Goal: Task Accomplishment & Management: Complete application form

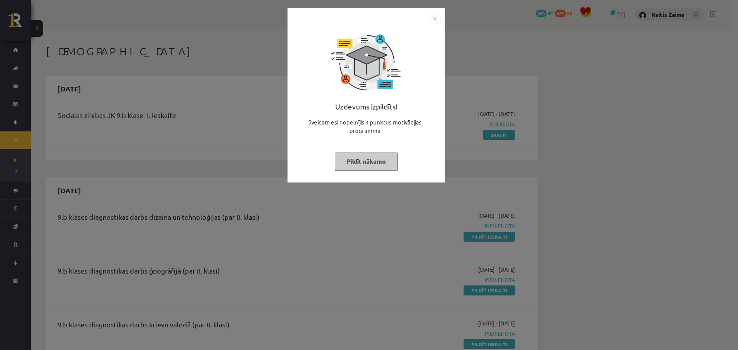
click at [440, 21] on img "Close" at bounding box center [435, 19] width 12 height 12
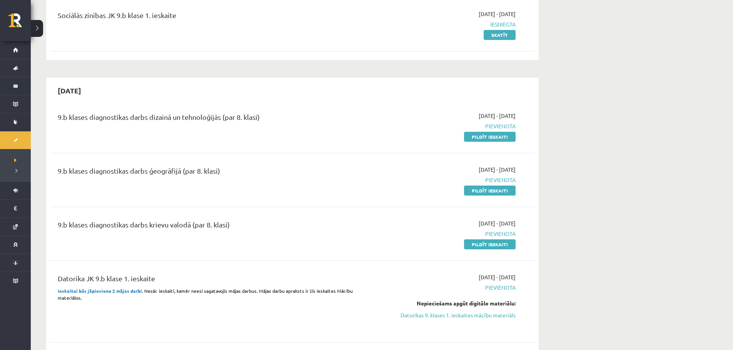
scroll to position [85, 0]
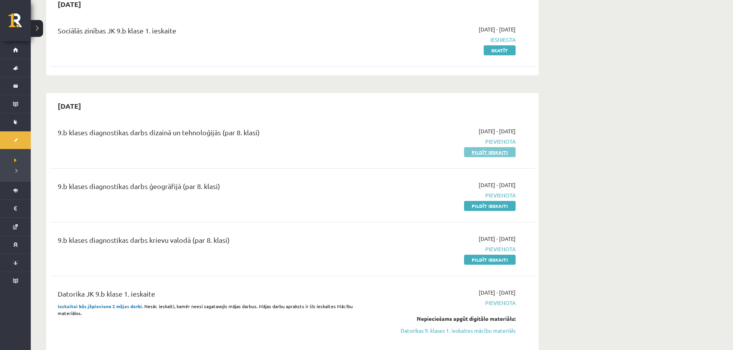
click at [513, 149] on link "Pildīt ieskaiti" at bounding box center [490, 152] width 52 height 10
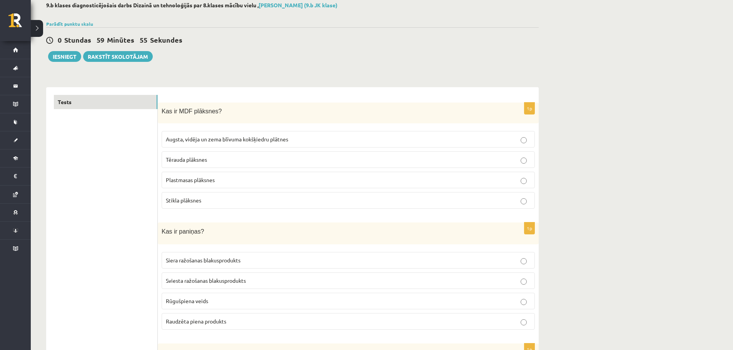
scroll to position [73, 0]
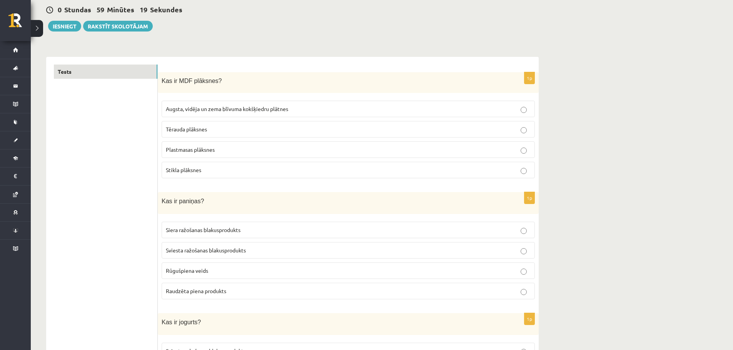
click at [323, 107] on p "Augsta, vidēja un zema blīvuma kokšķiedru plātnes" at bounding box center [348, 109] width 365 height 8
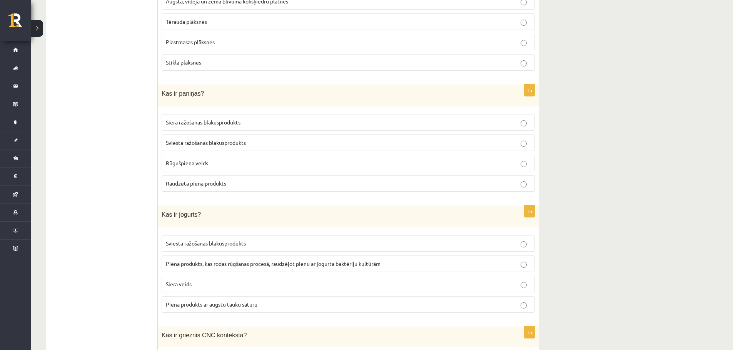
scroll to position [198, 0]
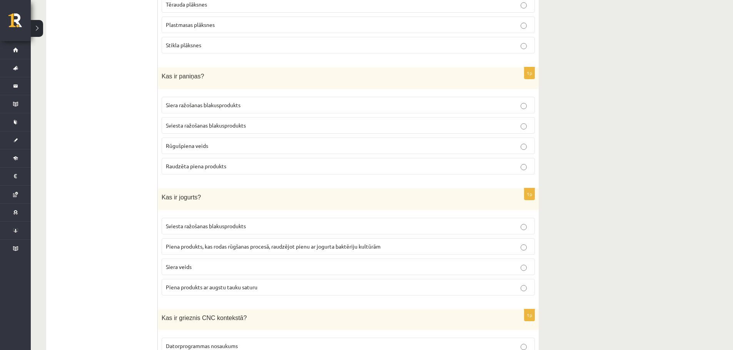
click at [231, 127] on span "Sviesta ražošanas blakusprodukts" at bounding box center [206, 125] width 80 height 7
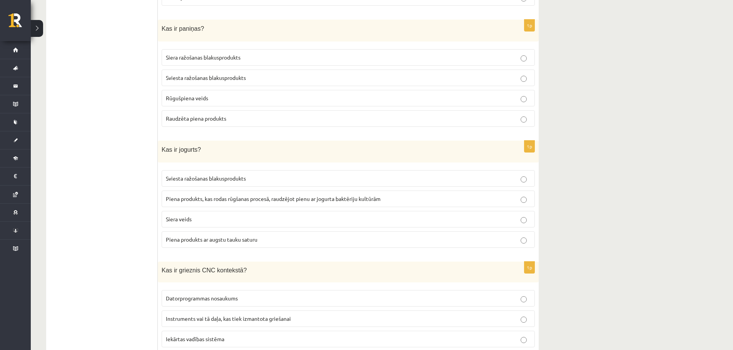
click at [330, 198] on span "Piena produkts, kas rodas rūgšanas procesā, raudzējot pienu ar jogurta baktērij…" at bounding box center [273, 198] width 215 height 7
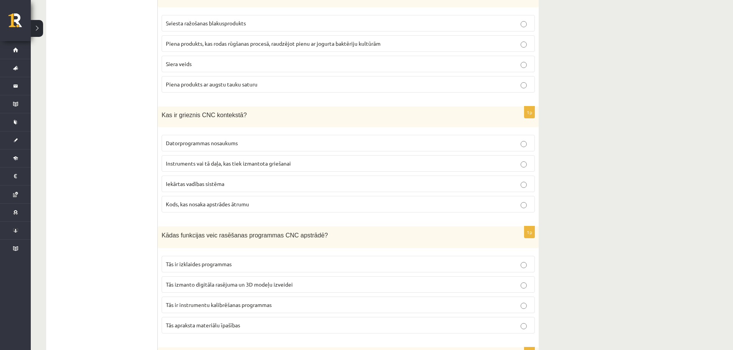
scroll to position [410, 0]
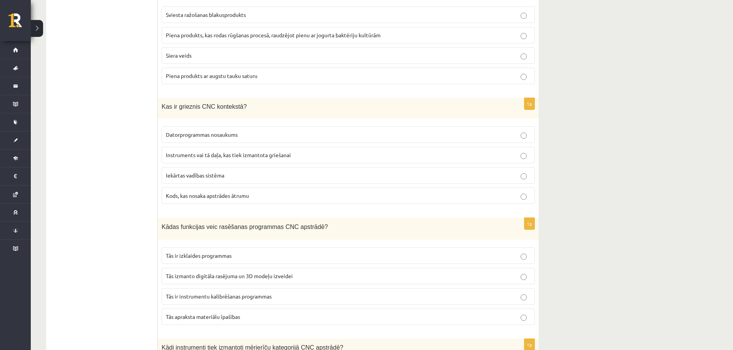
click at [398, 134] on p "Datorprogrammas nosaukums" at bounding box center [348, 135] width 365 height 8
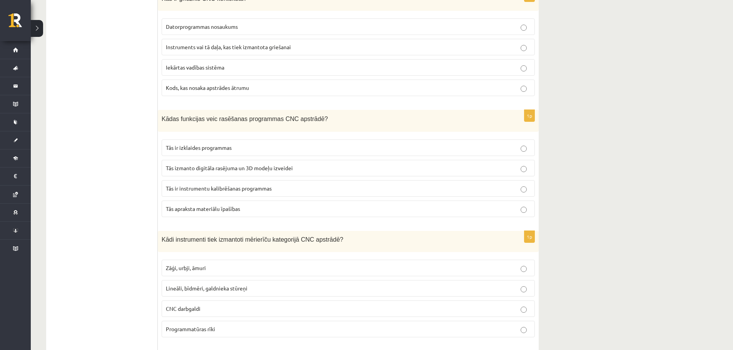
scroll to position [548, 0]
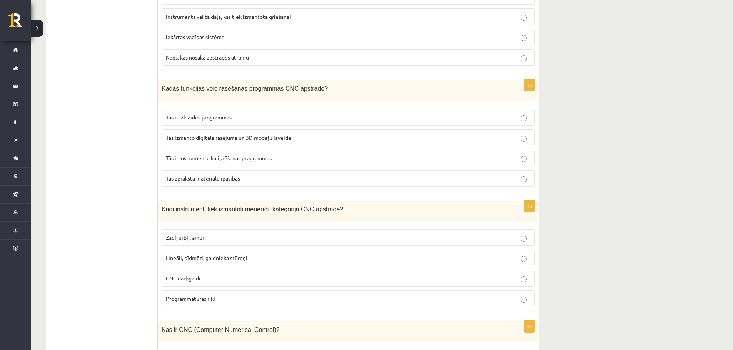
click at [292, 138] on span "Tās izmanto digitāla rasējuma un 3D modeļu izveidei" at bounding box center [229, 137] width 127 height 7
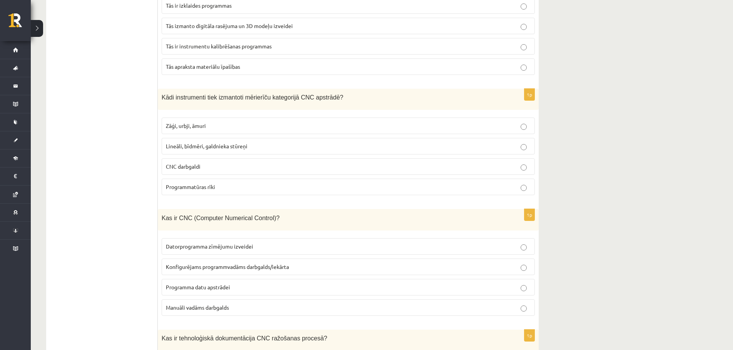
scroll to position [673, 0]
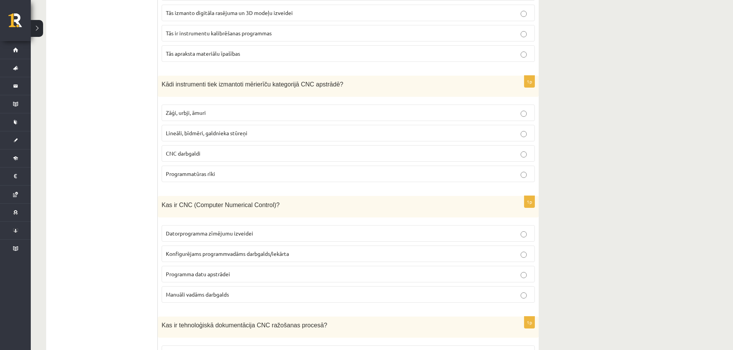
click at [236, 172] on p "Programmatūras rīki" at bounding box center [348, 174] width 365 height 8
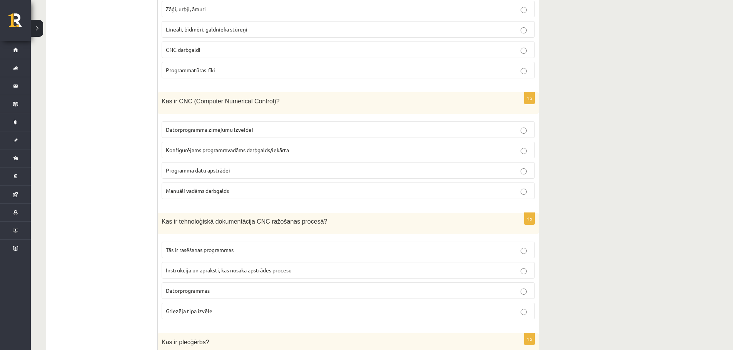
scroll to position [708, 0]
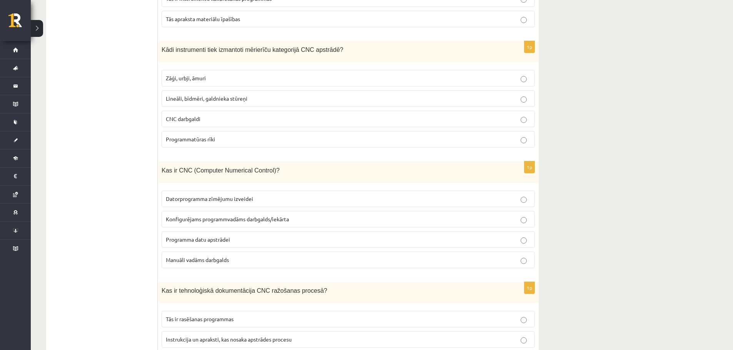
click at [513, 79] on p "Zāģi, urbji, āmuri" at bounding box center [348, 78] width 365 height 8
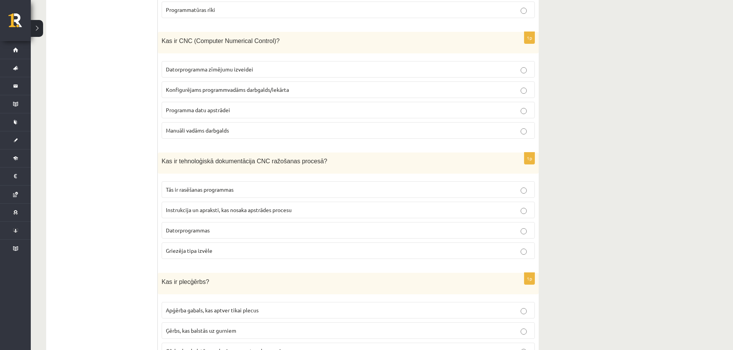
scroll to position [850, 0]
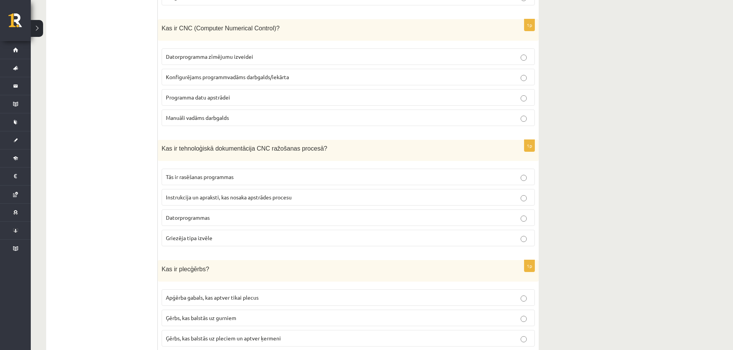
click at [387, 77] on p "Konfigurējams programmvadāms darbgalds/iekārta" at bounding box center [348, 77] width 365 height 8
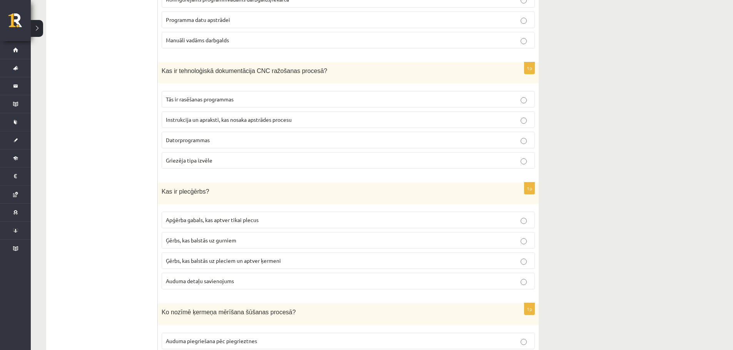
scroll to position [941, 0]
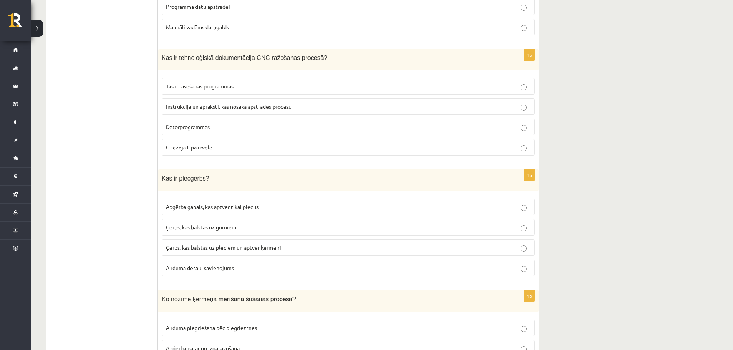
click at [350, 128] on p "Datorprogrammas" at bounding box center [348, 127] width 365 height 8
click at [426, 108] on p "Instrukcija un apraksti, kas nosaka apstrādes procesu" at bounding box center [348, 107] width 365 height 8
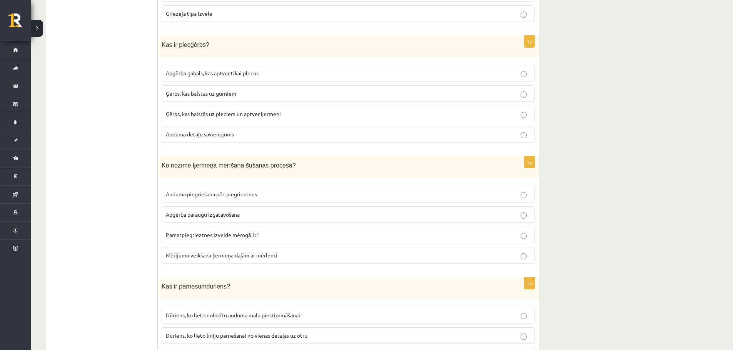
scroll to position [1088, 0]
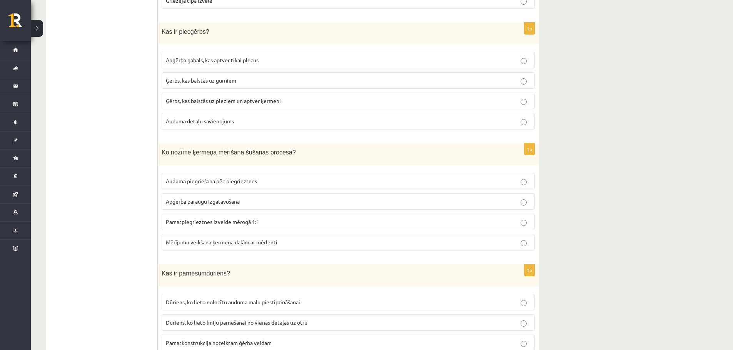
click at [231, 120] on span "Auduma detaļu savienojums" at bounding box center [200, 121] width 68 height 7
click at [410, 67] on label "Apģērba gabals, kas aptver tikai plecus" at bounding box center [348, 60] width 373 height 17
click at [397, 106] on label "Ģērbs, kas balstās uz pleciem un aptver ķermeni" at bounding box center [348, 101] width 373 height 17
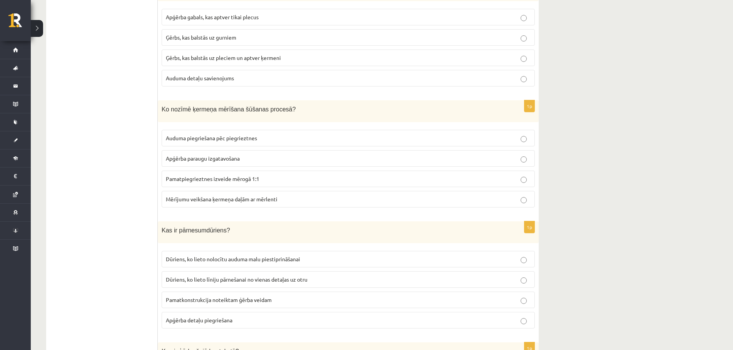
scroll to position [1153, 0]
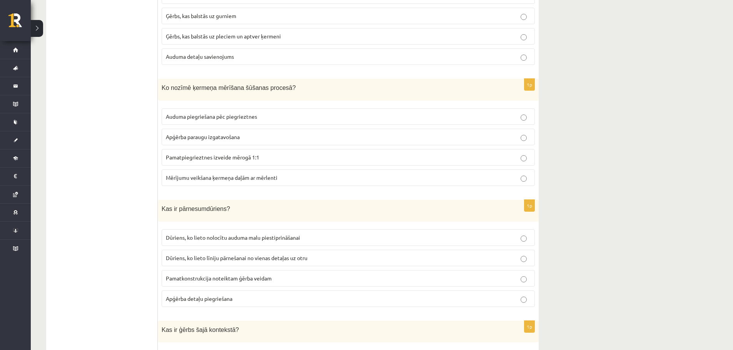
click at [261, 174] on span "Mērījumu veikšana ķermeņa daļām ar mērlenti" at bounding box center [222, 177] width 112 height 7
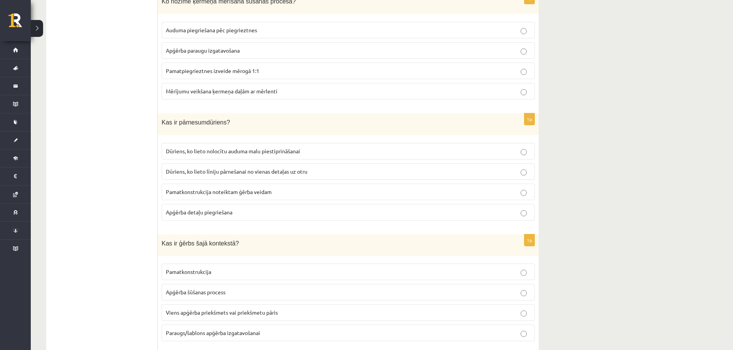
scroll to position [1261, 0]
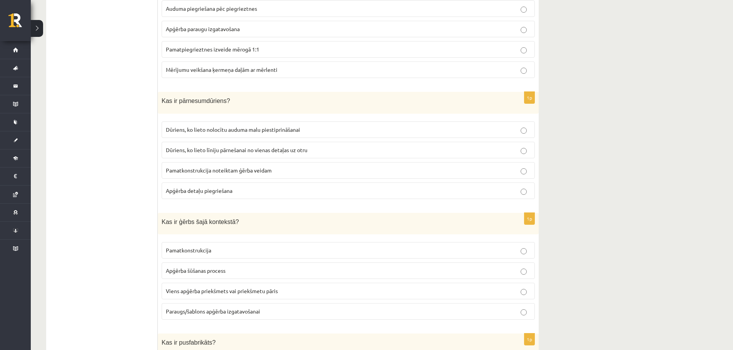
click at [273, 147] on span "Dūriens, ko lieto līniju pārnešanai no vienas detaļas uz otru" at bounding box center [237, 150] width 142 height 7
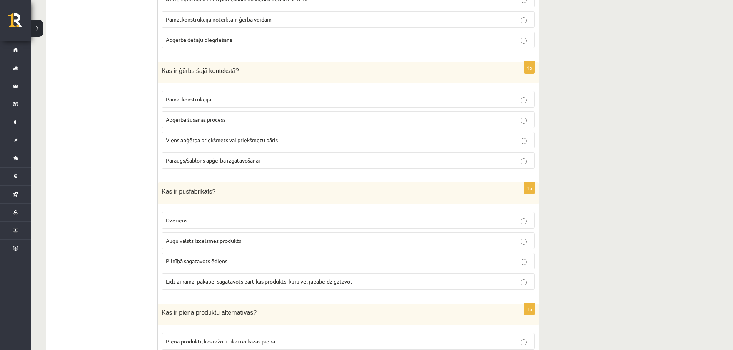
scroll to position [1451, 0]
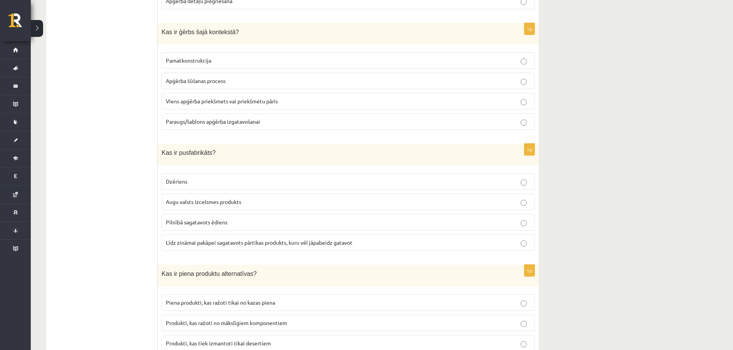
click at [277, 102] on p "Viens apģērba priekšmets vai priekšmetu pāris" at bounding box center [348, 101] width 365 height 8
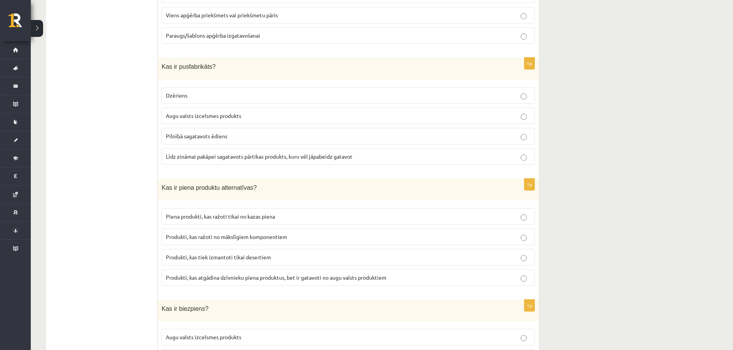
scroll to position [1541, 0]
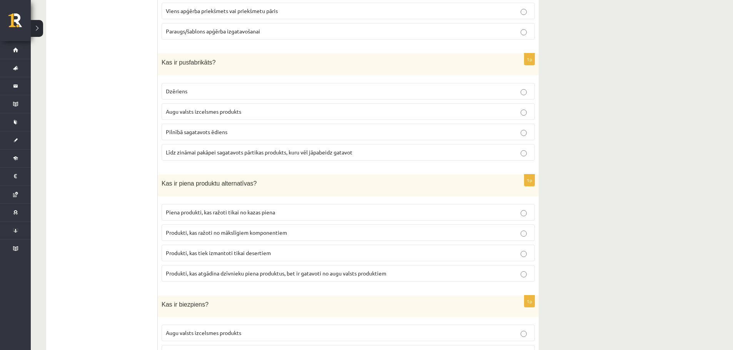
click at [265, 152] on span "Līdz zināmai pakāpei sagatavots pārtikas produkts, kuru vēl jāpabeidz gatavot" at bounding box center [259, 152] width 187 height 7
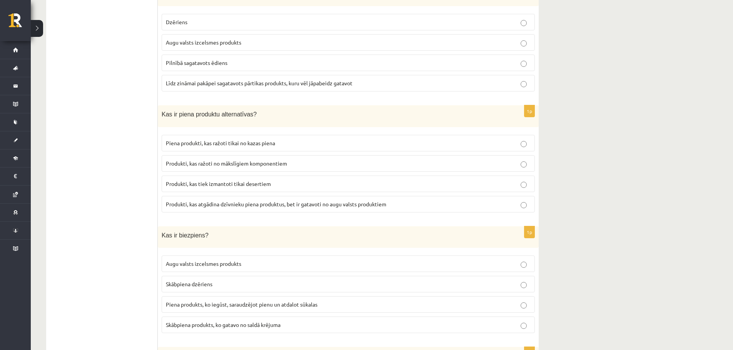
scroll to position [1636, 0]
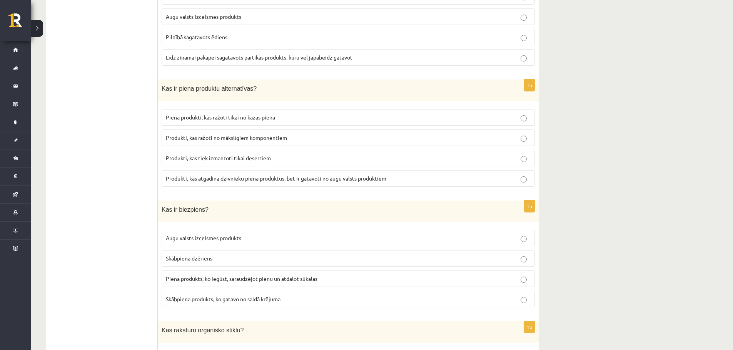
click at [301, 170] on label "Produkti, kas atgādina dzīvnieku piena produktus, bet ir gatavoti no augu valst…" at bounding box center [348, 178] width 373 height 17
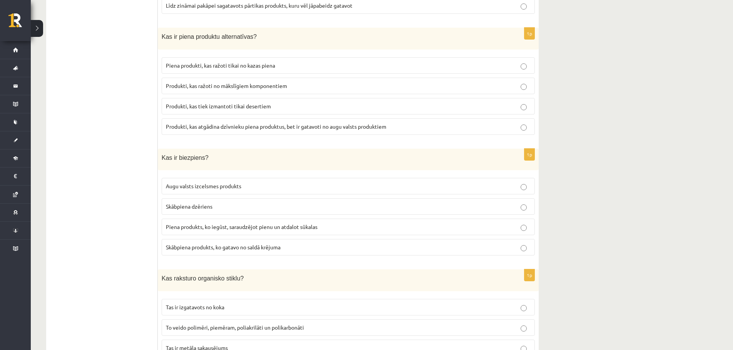
scroll to position [1719, 0]
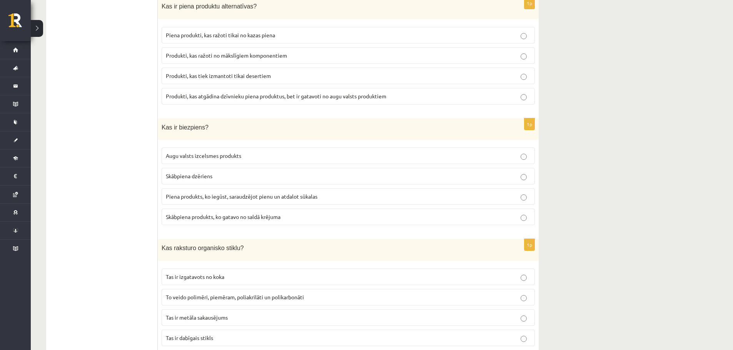
click at [317, 194] on span "Piena produkts, ko iegūst, saraudzējot pienu un atdalot sūkalas" at bounding box center [242, 196] width 152 height 7
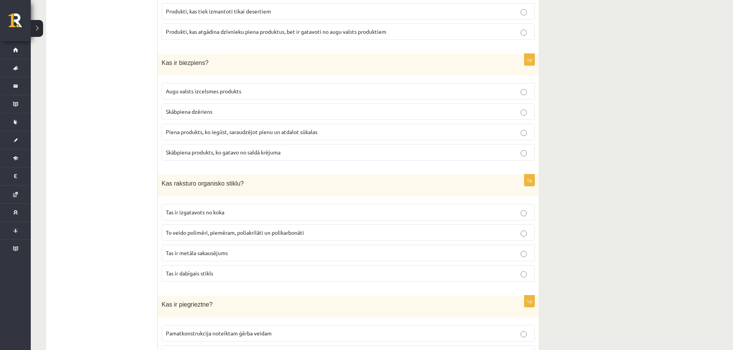
scroll to position [1796, 0]
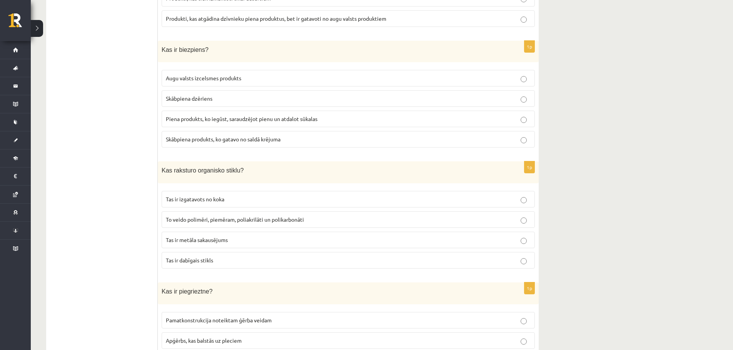
click at [259, 216] on span "To veido polimēri, piemēram, poliakrilāti un polikarbonāti" at bounding box center [235, 219] width 138 height 7
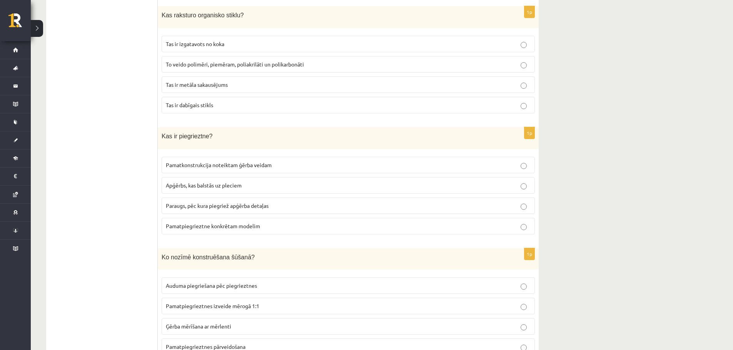
scroll to position [1965, 0]
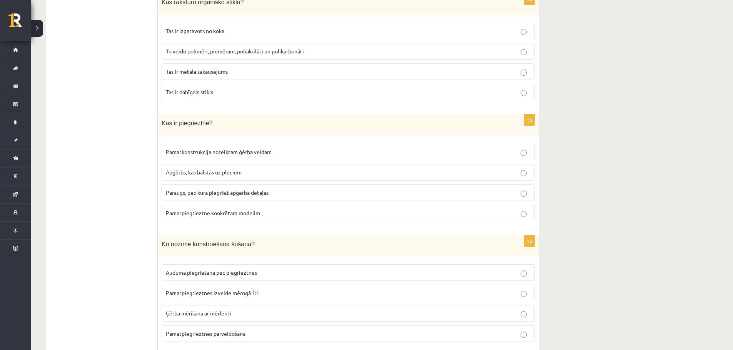
click at [253, 213] on label "Pamatpiegrieztne konkrētam modelim" at bounding box center [348, 213] width 373 height 17
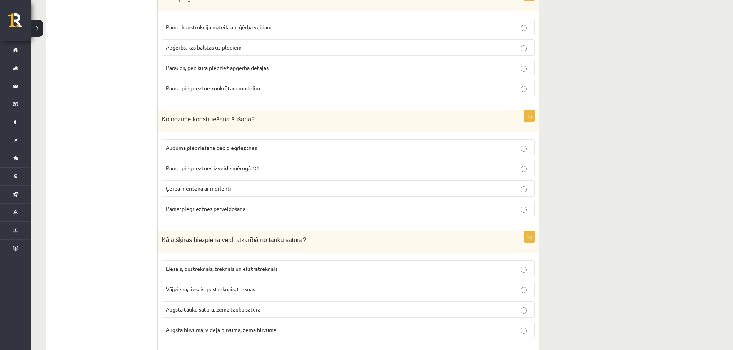
scroll to position [2094, 0]
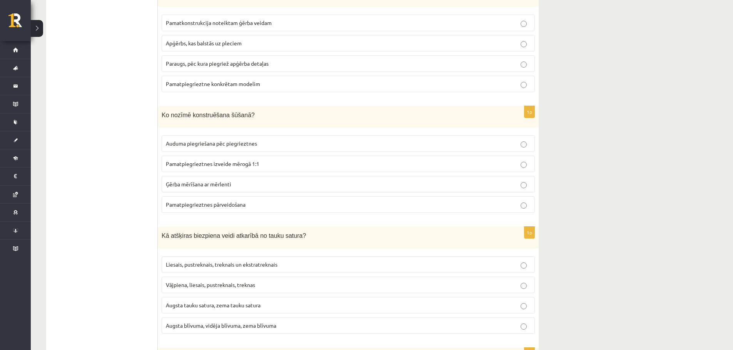
click at [265, 201] on p "Pamatpiegrieztnes pārveidošana" at bounding box center [348, 205] width 365 height 8
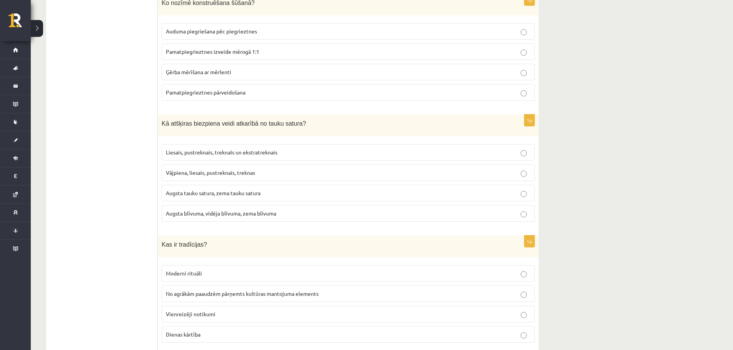
scroll to position [2232, 0]
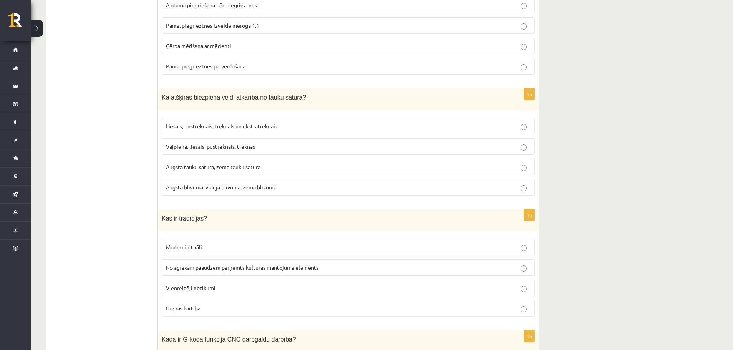
click at [254, 166] on p "Augsta tauku satura, zema tauku satura" at bounding box center [348, 167] width 365 height 8
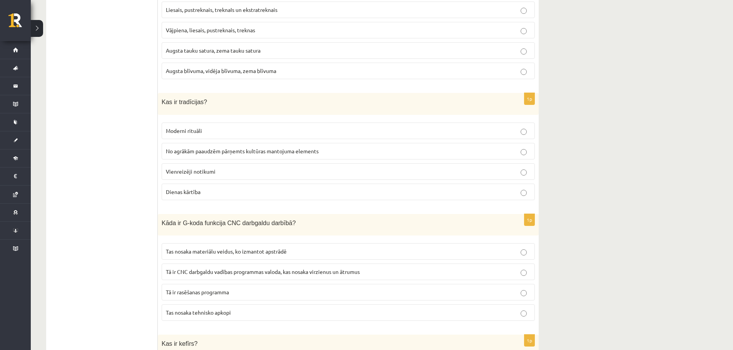
scroll to position [2353, 0]
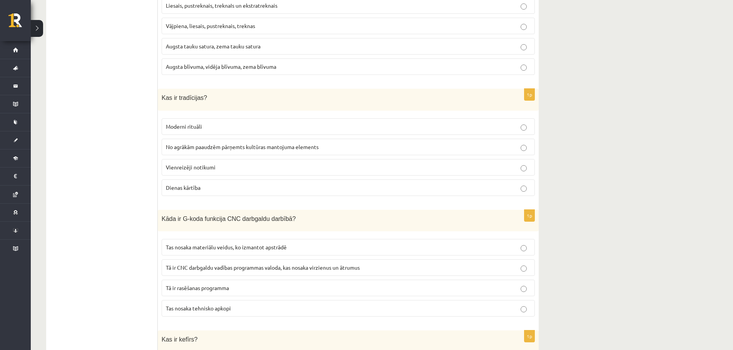
click at [286, 143] on span "No agrākām paaudzēm pārņemts kultūras mantojuma elements" at bounding box center [242, 146] width 153 height 7
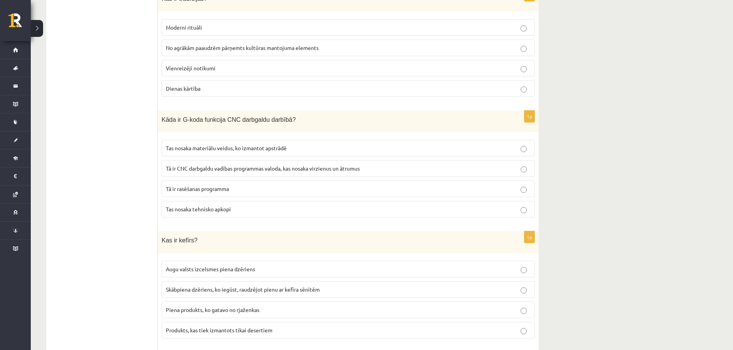
scroll to position [2470, 0]
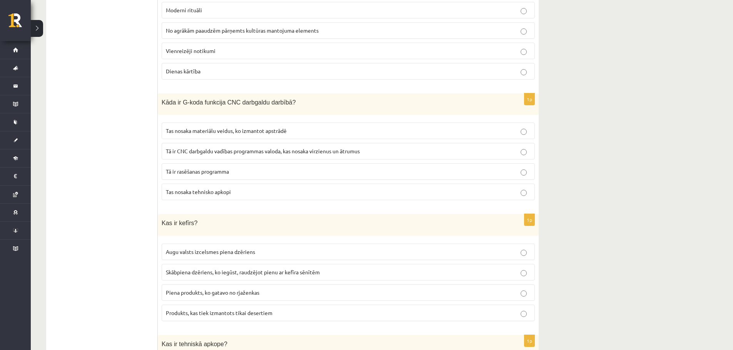
click at [270, 148] on span "Tā ir CNC darbgaldu vadības programmas valoda, kas nosaka virzienus un ātrumus" at bounding box center [263, 151] width 194 height 7
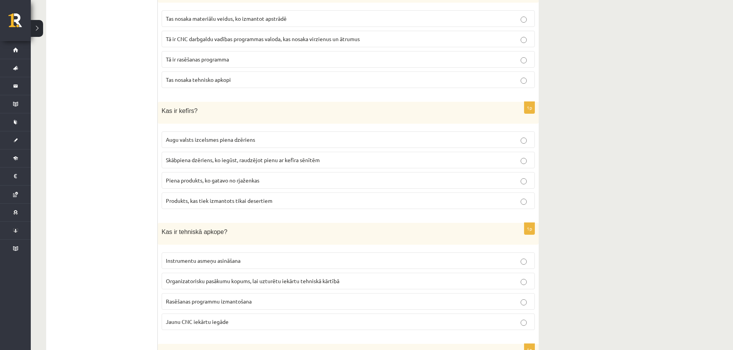
scroll to position [2586, 0]
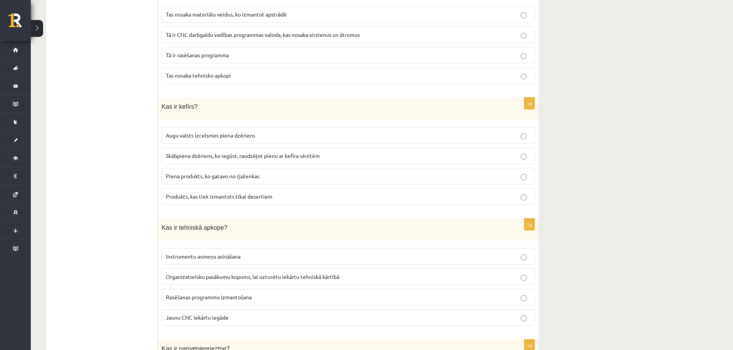
click at [280, 172] on p "Piena produkts, ko gatavo no rjaženkas" at bounding box center [348, 176] width 365 height 8
click at [480, 155] on label "Skābpiena dzēriens, ko iegūst, raudzējot pienu ar kefīra sēnītēm" at bounding box center [348, 156] width 373 height 17
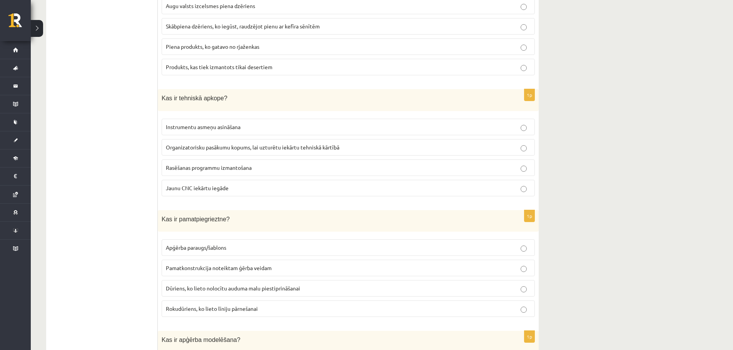
scroll to position [2733, 0]
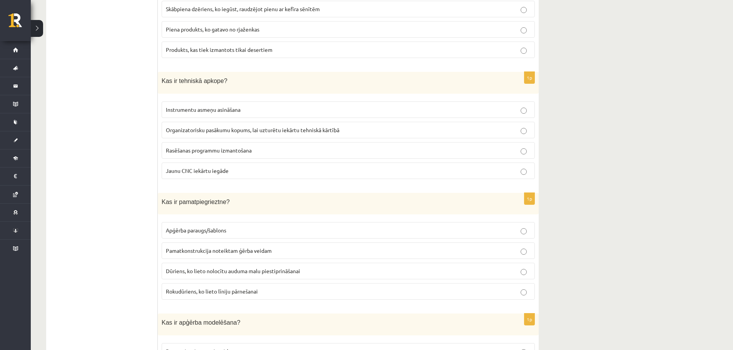
click at [270, 127] on span "Organizatorisku pasākumu kopums, lai uzturētu iekārtu tehniskā kārtībā" at bounding box center [252, 130] width 173 height 7
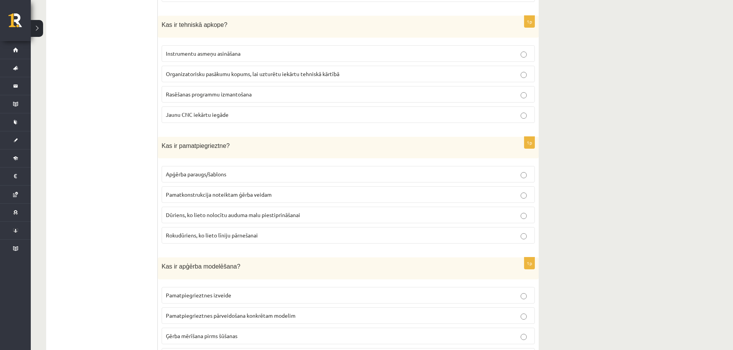
scroll to position [2832, 0]
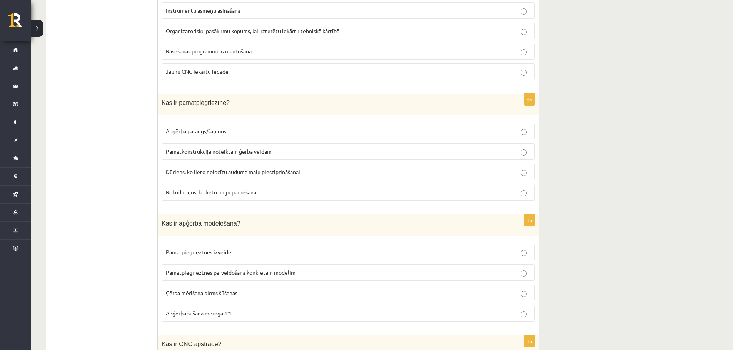
click at [230, 148] on span "Pamatkonstrukcija noteiktam ģērba veidam" at bounding box center [219, 151] width 106 height 7
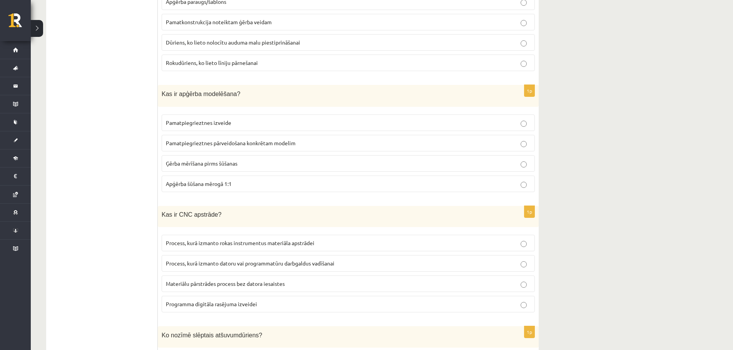
scroll to position [2966, 0]
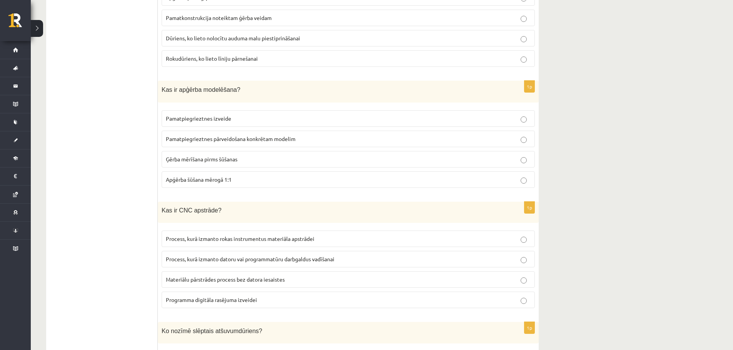
click at [260, 156] on label "Ģērba mērīšana pirms šūšanas" at bounding box center [348, 159] width 373 height 17
click at [310, 135] on label "Pamatpiegrieztnes pārveidošana konkrētam modelim" at bounding box center [348, 139] width 373 height 17
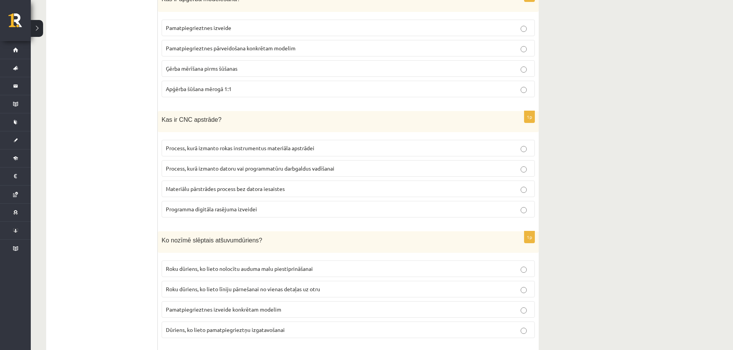
scroll to position [3104, 0]
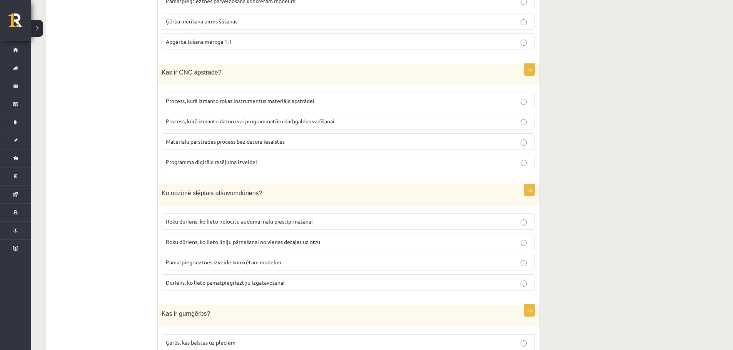
click at [303, 118] on span "Process, kurā izmanto datoru vai programmatūru darbgaldus vadīšanai" at bounding box center [250, 121] width 168 height 7
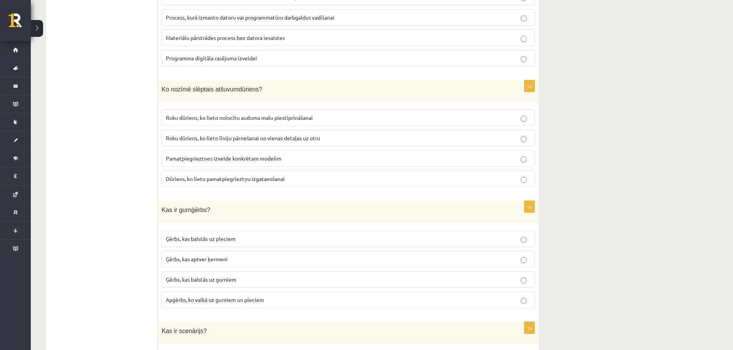
scroll to position [3238, 0]
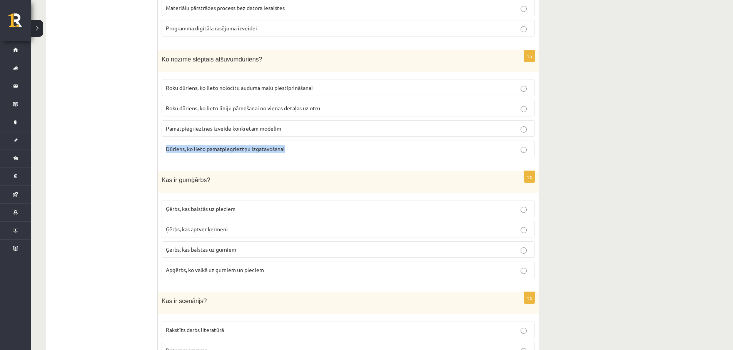
click at [311, 121] on fieldset "Roku dūriens, ko lieto nolocītu auduma malu piestiprināšanai Roku dūriens, ko l…" at bounding box center [348, 118] width 373 height 84
click at [483, 125] on p "Pamatpiegrieztnes izveide konkrētam modelim" at bounding box center [348, 129] width 365 height 8
click at [488, 148] on label "Dūriens, ko lieto pamatpiegrieztņu izgatavošanai" at bounding box center [348, 149] width 373 height 17
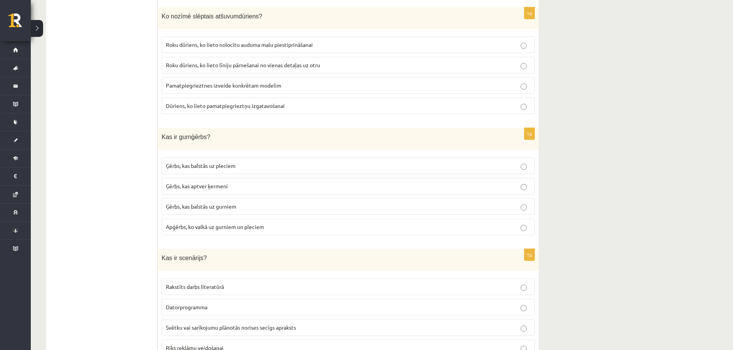
scroll to position [3273, 0]
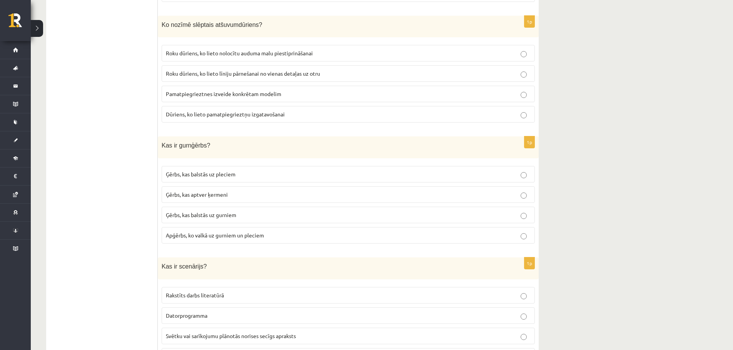
click at [251, 211] on p "Ģērbs, kas balstās uz gurniem" at bounding box center [348, 215] width 365 height 8
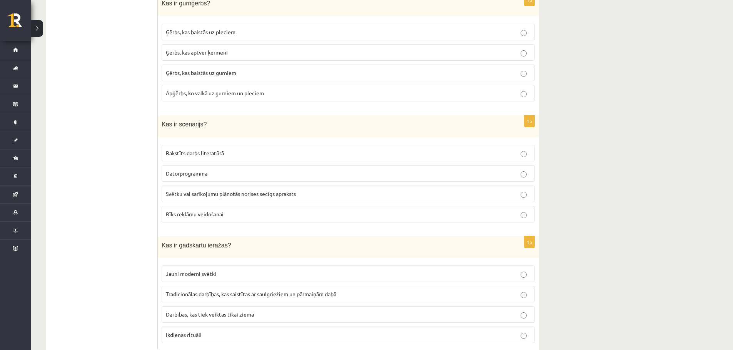
scroll to position [3428, 0]
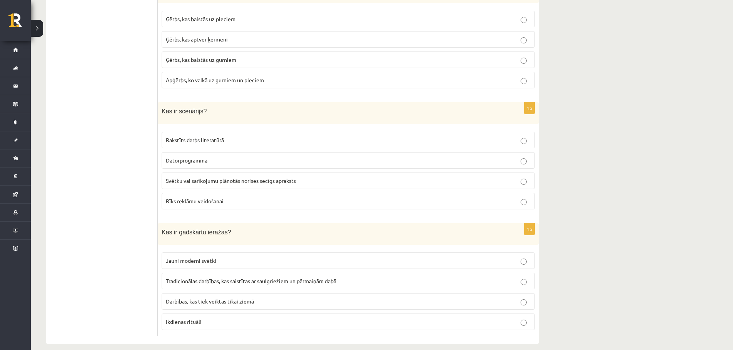
click at [215, 198] on span "Rīks reklāmu veidošanai" at bounding box center [195, 201] width 58 height 7
click at [300, 136] on p "Rakstīts darbs literatūrā" at bounding box center [348, 140] width 365 height 8
click at [246, 278] on span "Tradicionālas darbības, kas saistītas ar saulgriežiem un pārmaiņām dabā" at bounding box center [251, 281] width 170 height 7
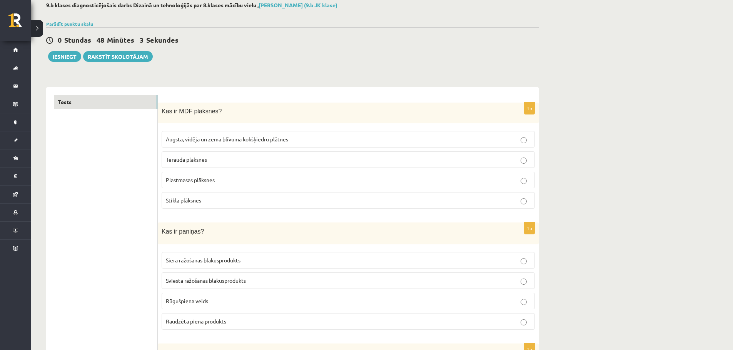
scroll to position [0, 0]
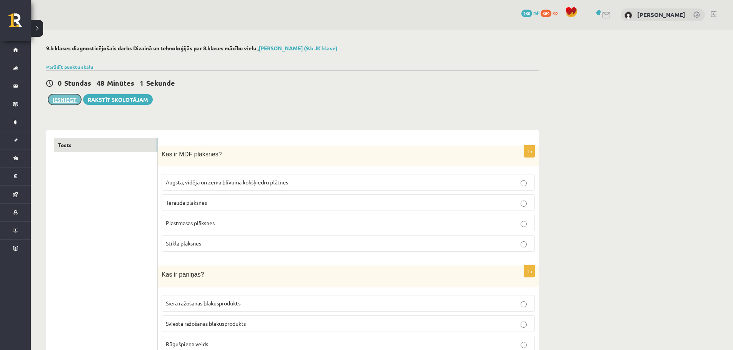
click at [71, 101] on button "Iesniegt" at bounding box center [64, 99] width 33 height 11
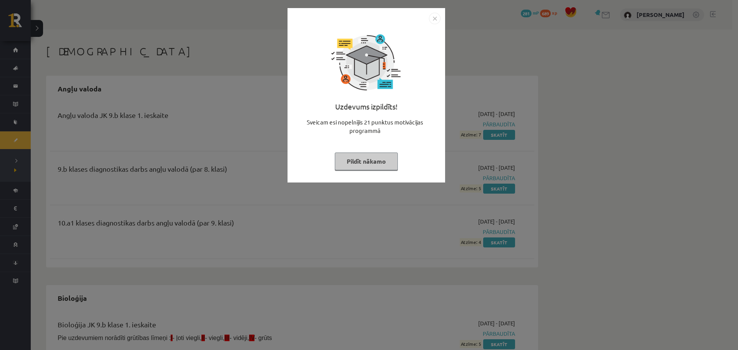
click at [435, 22] on img "Close" at bounding box center [435, 19] width 12 height 12
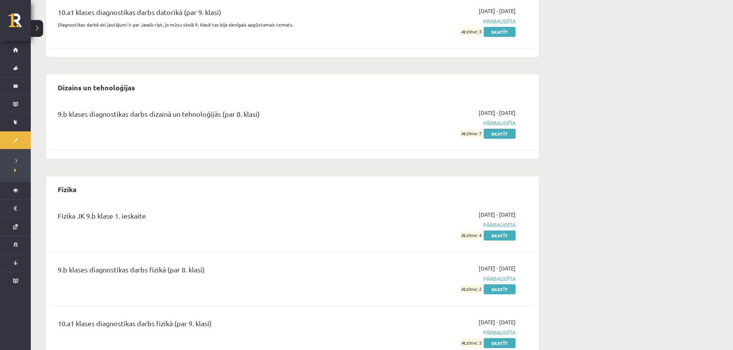
scroll to position [579, 0]
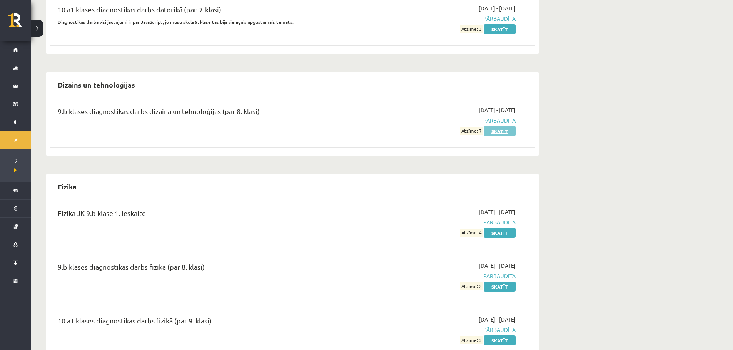
click at [502, 130] on link "Skatīt" at bounding box center [499, 131] width 32 height 10
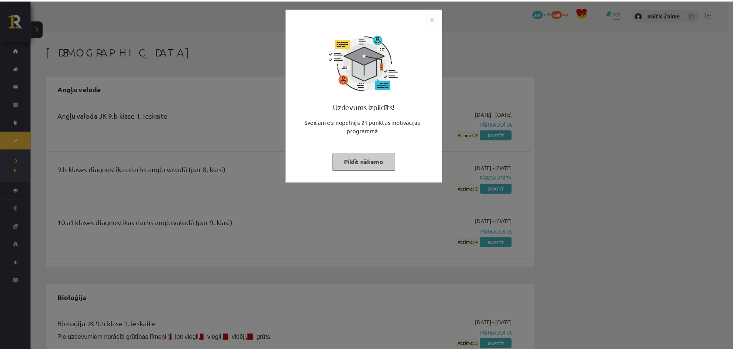
scroll to position [579, 0]
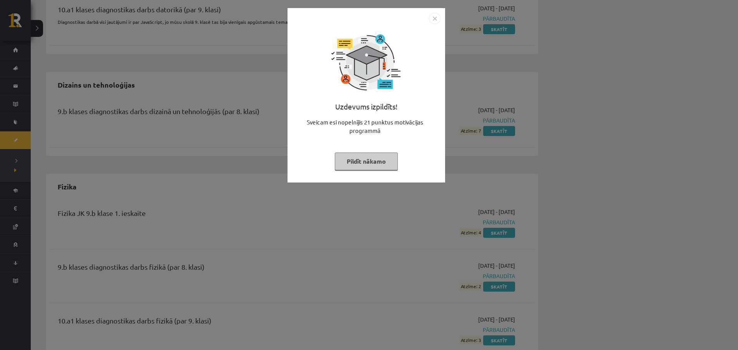
click at [433, 16] on img "Close" at bounding box center [435, 19] width 12 height 12
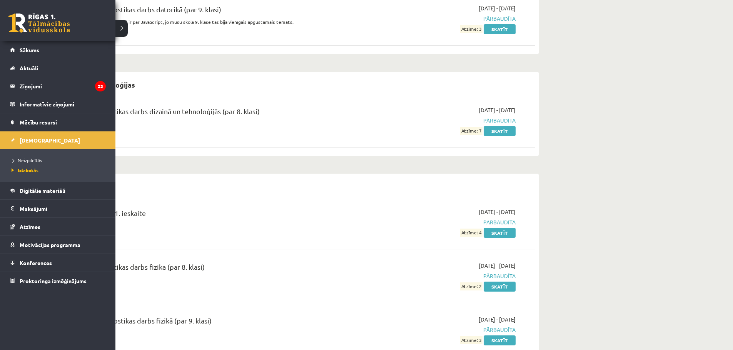
click at [35, 157] on li "Neizpildītās" at bounding box center [59, 160] width 98 height 10
click at [36, 158] on span "Neizpildītās" at bounding box center [27, 160] width 35 height 6
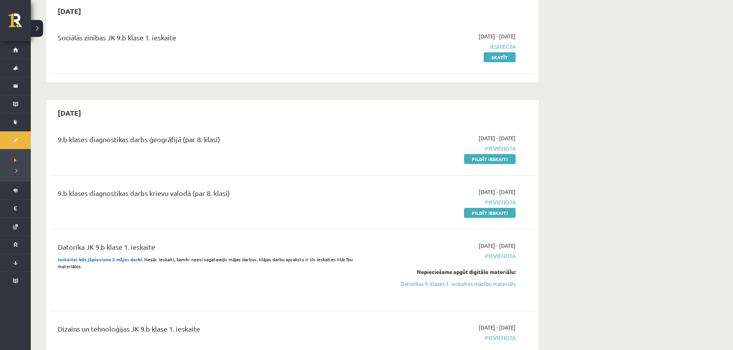
scroll to position [85, 0]
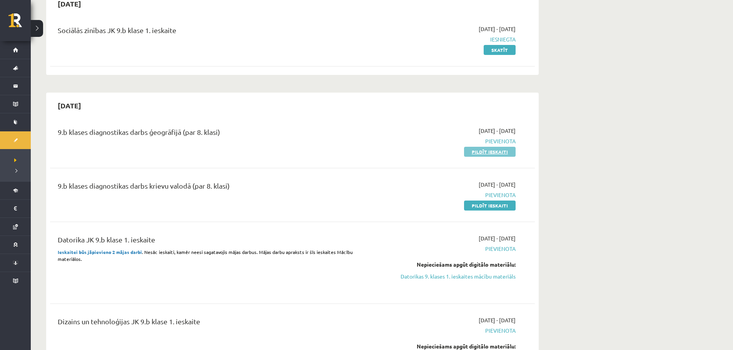
click at [472, 151] on link "Pildīt ieskaiti" at bounding box center [490, 152] width 52 height 10
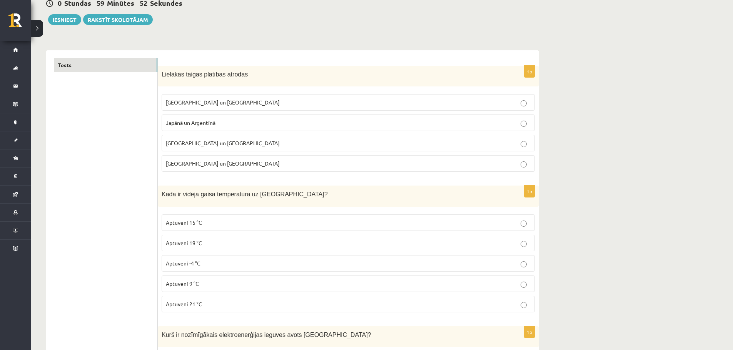
scroll to position [97, 0]
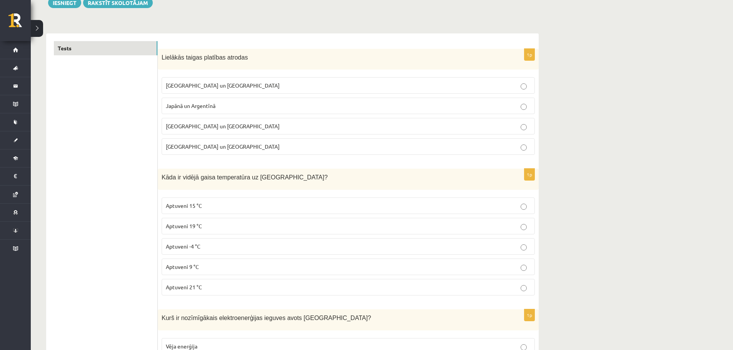
click at [202, 91] on label "Krievijā un Kanādā" at bounding box center [348, 85] width 373 height 17
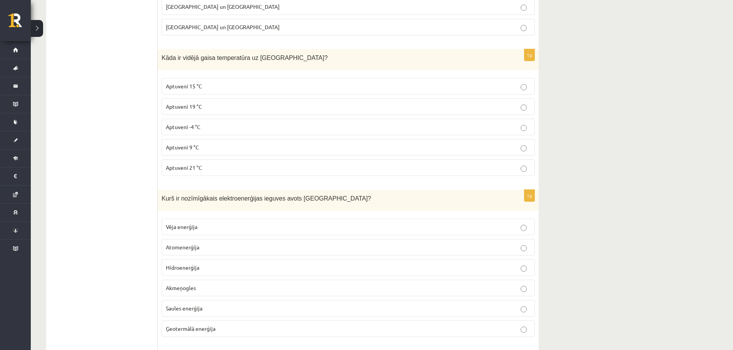
scroll to position [228, 0]
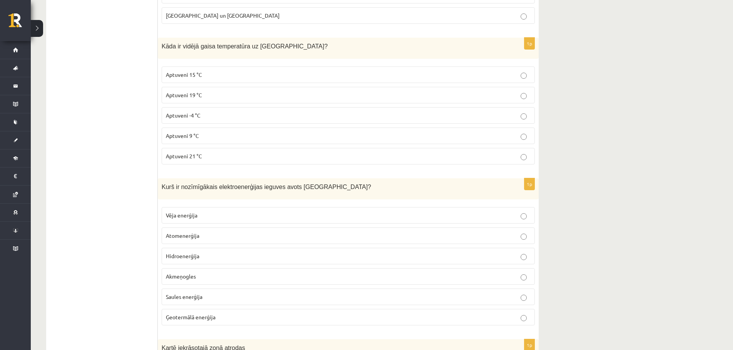
click at [218, 77] on p "Aptuveni 15 °C" at bounding box center [348, 75] width 365 height 8
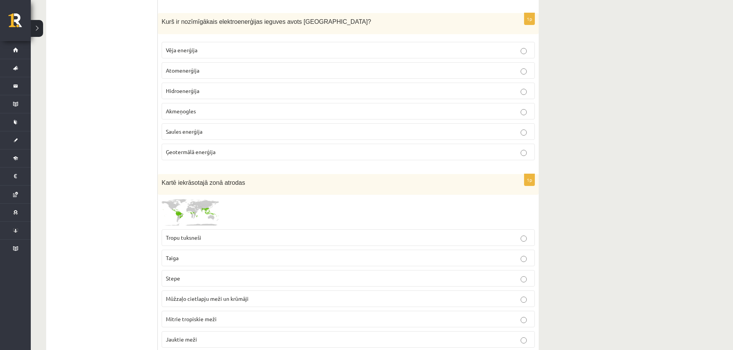
scroll to position [377, 0]
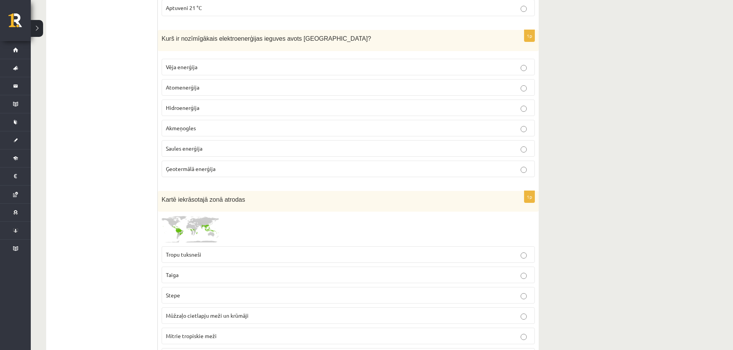
click at [205, 112] on p "Hidroenerģija" at bounding box center [348, 108] width 365 height 8
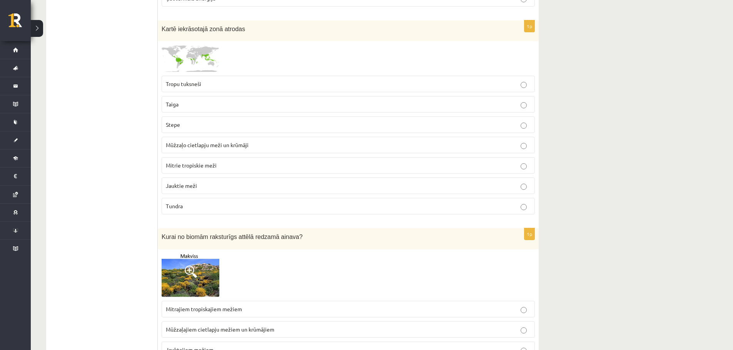
scroll to position [559, 0]
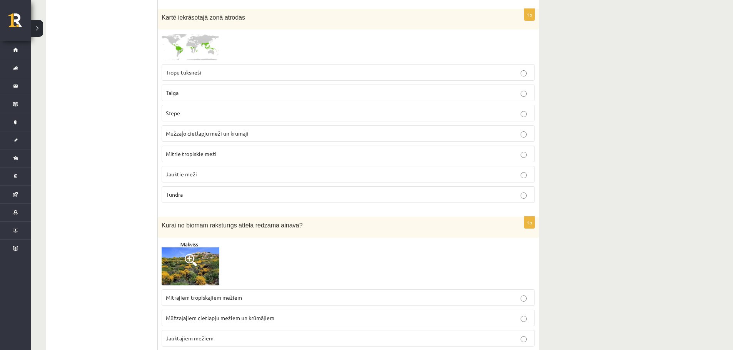
click at [196, 49] on span at bounding box center [191, 52] width 12 height 12
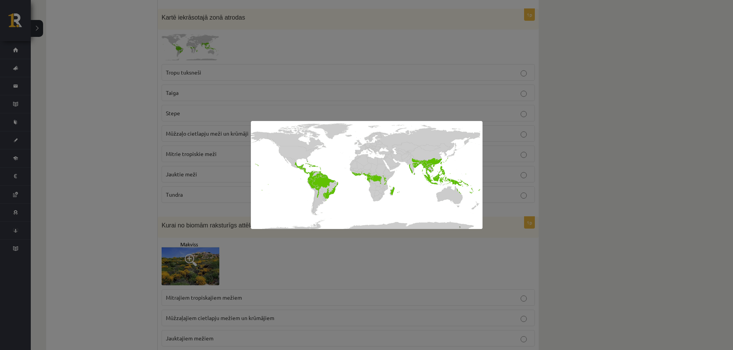
click at [208, 68] on div at bounding box center [366, 175] width 733 height 350
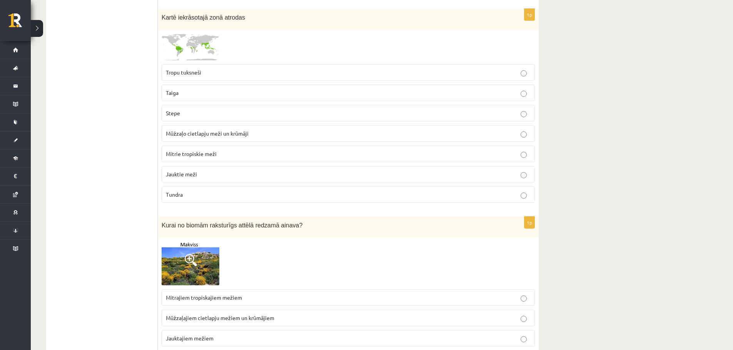
click at [219, 154] on p "Mitrie tropiskie meži" at bounding box center [348, 154] width 365 height 8
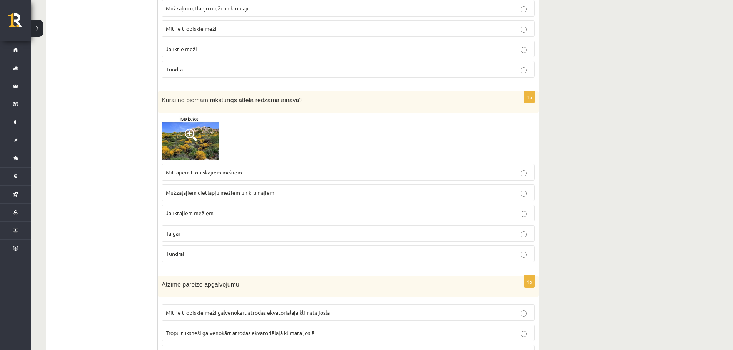
scroll to position [724, 0]
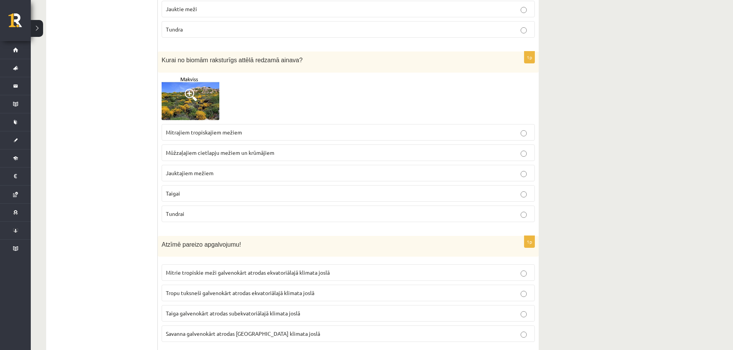
click at [200, 98] on img at bounding box center [191, 99] width 58 height 44
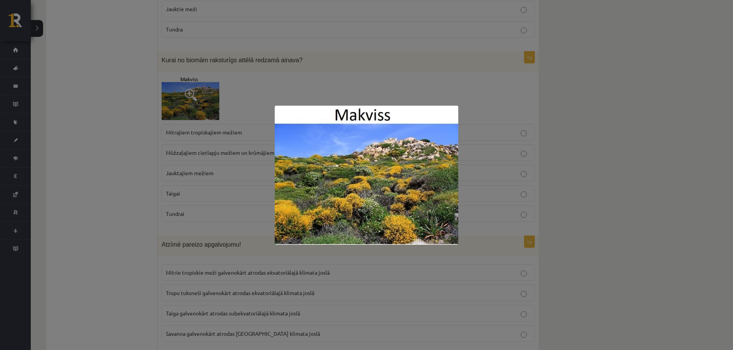
click at [318, 77] on div at bounding box center [366, 175] width 733 height 350
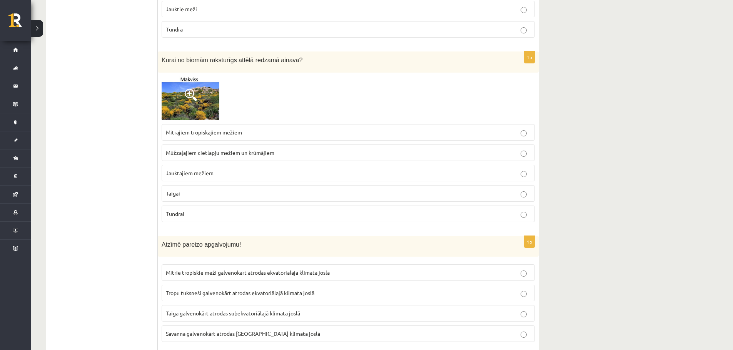
click at [257, 213] on p "Tundrai" at bounding box center [348, 214] width 365 height 8
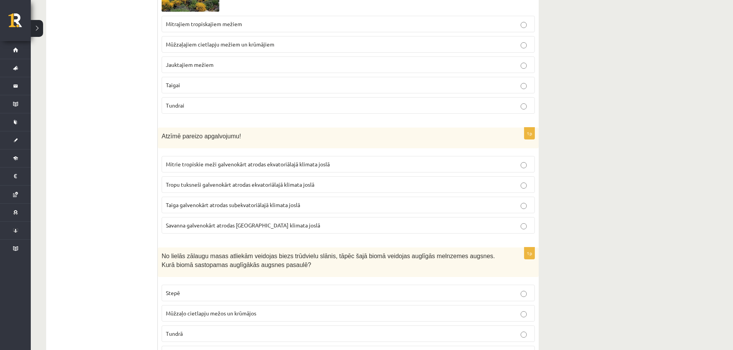
scroll to position [839, 0]
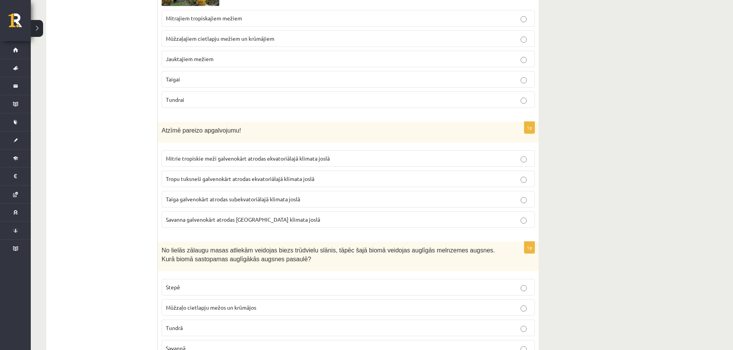
click at [251, 200] on span "Taiga galvenokārt atrodas subekvatoriālajā klimata joslā" at bounding box center [233, 199] width 134 height 7
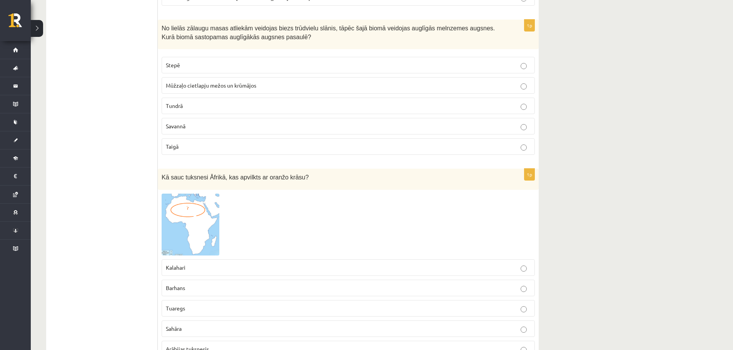
scroll to position [1078, 0]
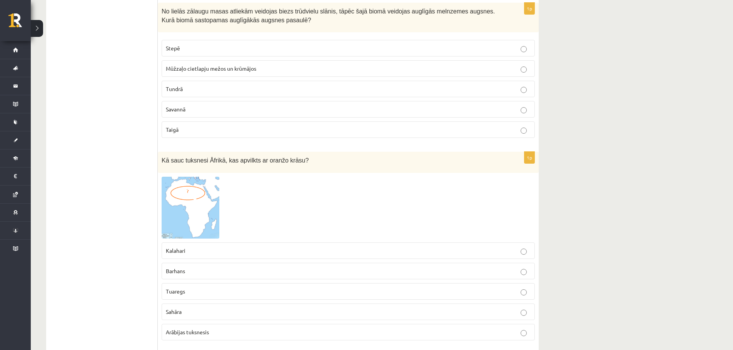
click at [291, 48] on p "Stepē" at bounding box center [348, 48] width 365 height 8
click at [210, 315] on p "Sahāra" at bounding box center [348, 312] width 365 height 8
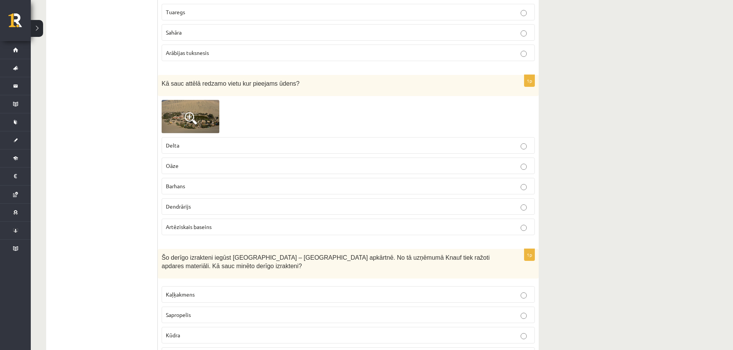
scroll to position [1380, 0]
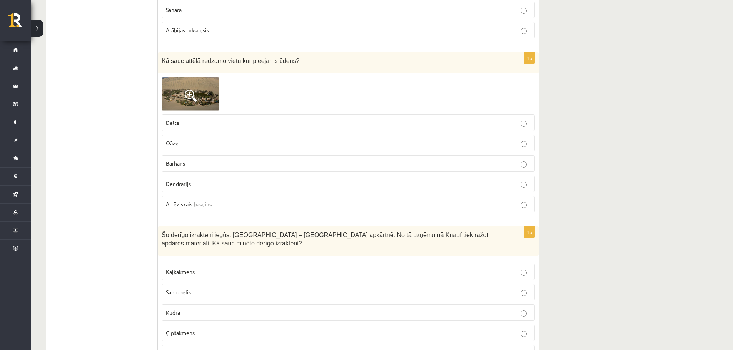
click at [198, 98] on img at bounding box center [191, 93] width 58 height 33
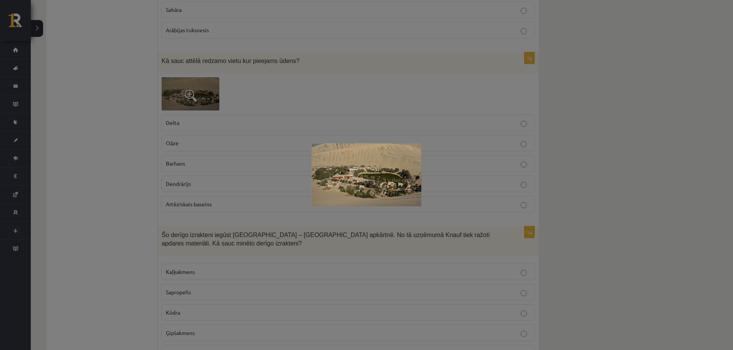
click at [378, 109] on div at bounding box center [366, 175] width 733 height 350
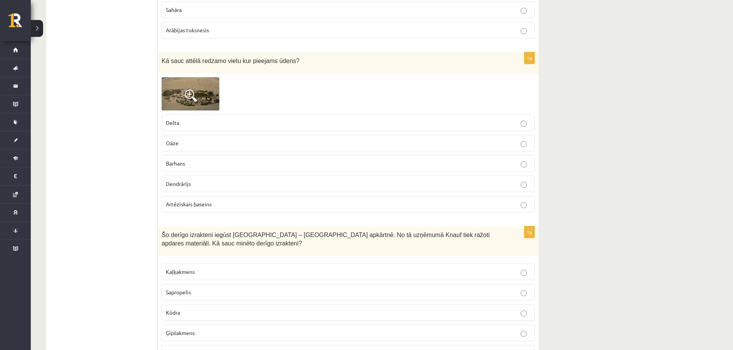
click at [198, 88] on img at bounding box center [191, 93] width 58 height 33
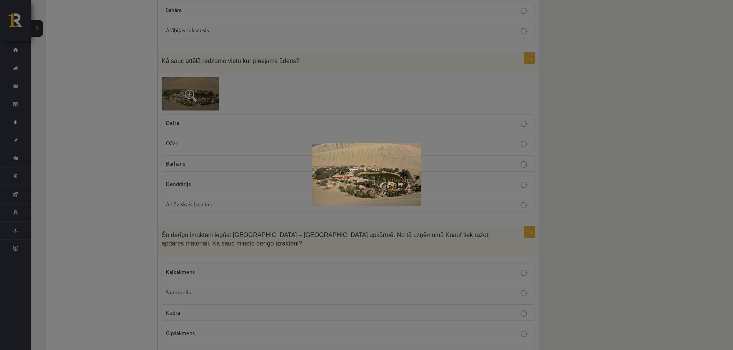
click at [268, 86] on div at bounding box center [366, 175] width 733 height 350
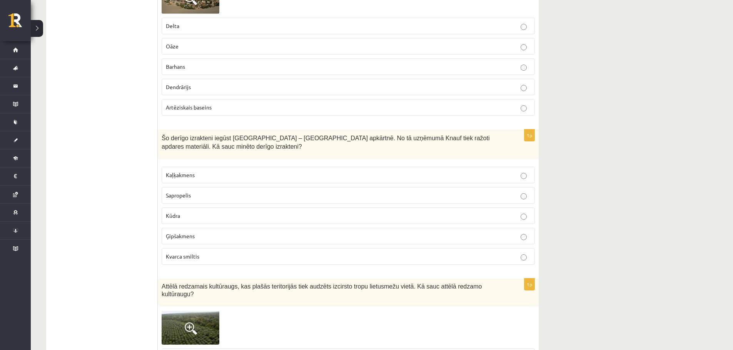
scroll to position [1432, 0]
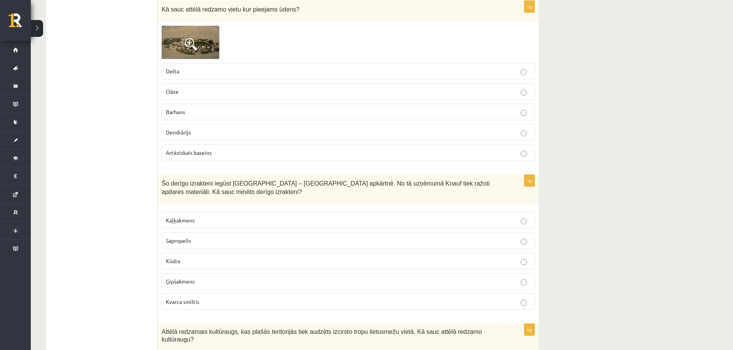
click at [354, 94] on p "Oāze" at bounding box center [348, 92] width 365 height 8
click at [196, 287] on label "Ģipšakmens" at bounding box center [348, 281] width 373 height 17
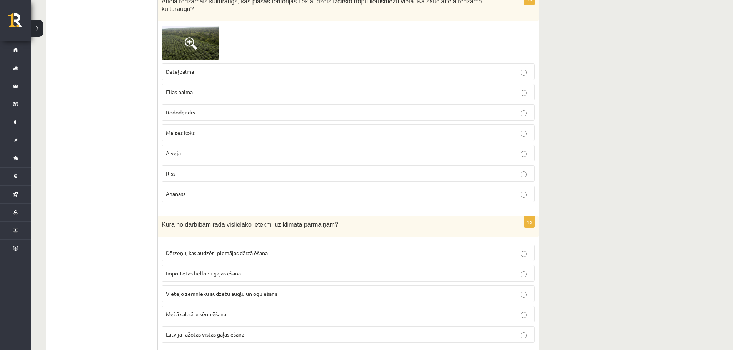
scroll to position [1728, 0]
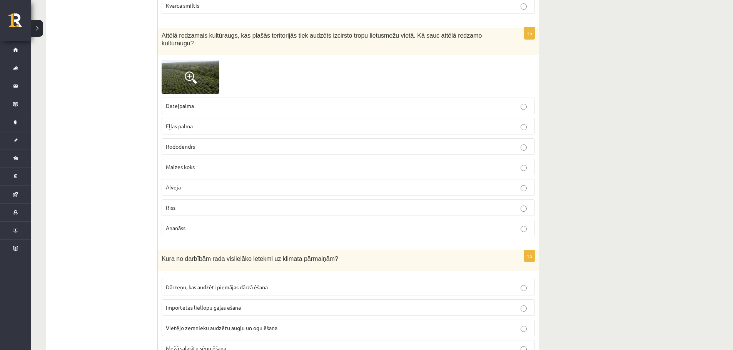
click at [207, 72] on img at bounding box center [191, 76] width 58 height 35
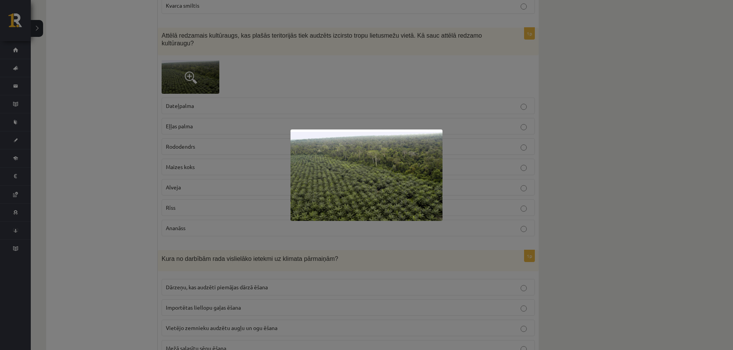
click at [239, 68] on div at bounding box center [366, 175] width 733 height 350
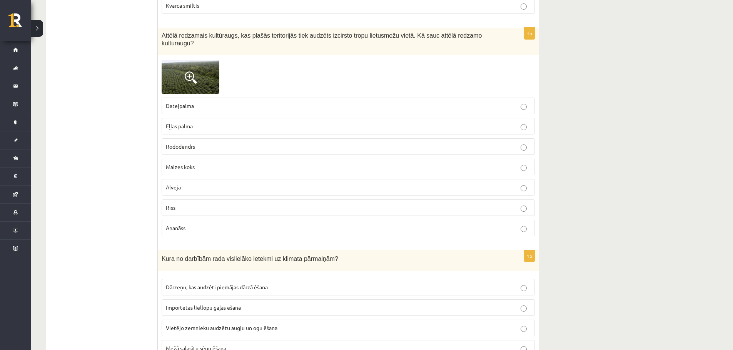
click at [277, 122] on p "Eļļas palma" at bounding box center [348, 126] width 365 height 8
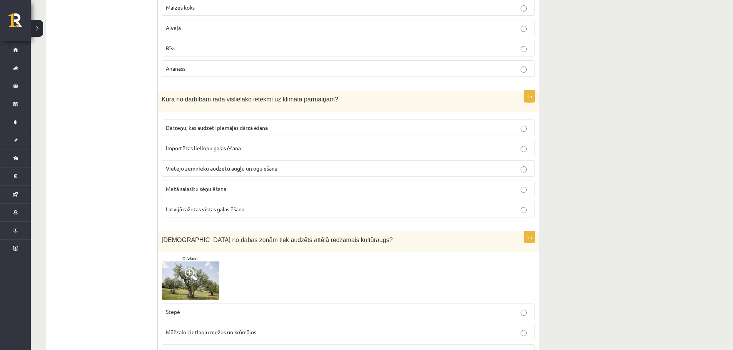
scroll to position [1894, 0]
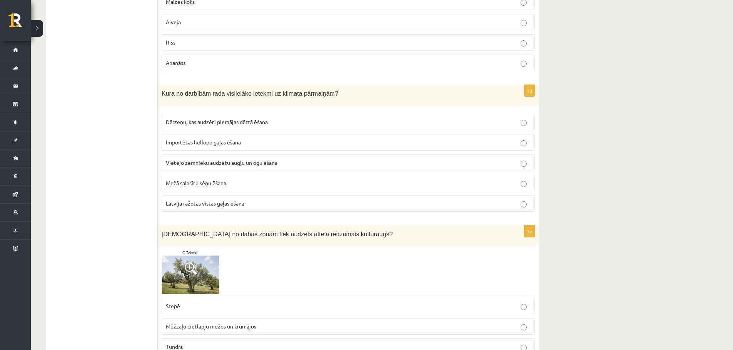
drag, startPoint x: 238, startPoint y: 167, endPoint x: 256, endPoint y: 133, distance: 38.7
click at [236, 162] on fieldset "Dārzeņu, kas audzēti piemājas dārzā ēšana Importētas liellopu gaļas ēšana Vietē…" at bounding box center [348, 162] width 373 height 104
click at [428, 179] on p "Mežā salasītu sēņu ēšana" at bounding box center [348, 183] width 365 height 8
click at [253, 159] on p "Vietējo zemnieku audzētu augļu un ogu ēšana" at bounding box center [348, 163] width 365 height 8
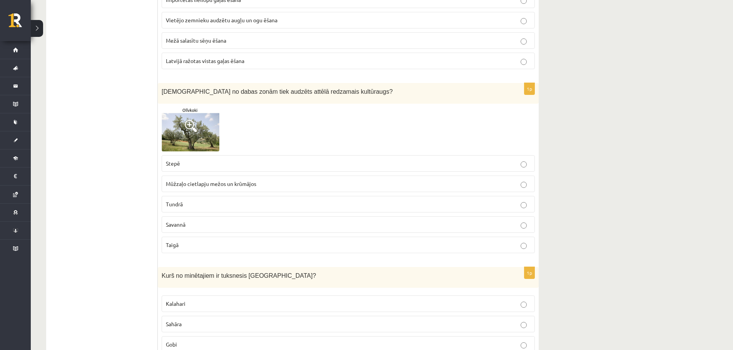
scroll to position [2053, 0]
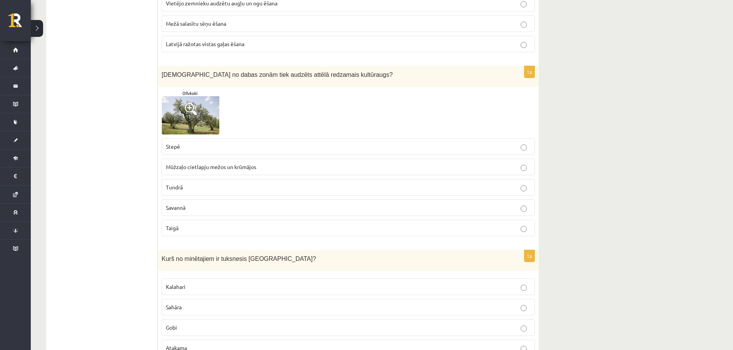
click at [232, 185] on label "Tundrā" at bounding box center [348, 187] width 373 height 17
click at [264, 224] on p "Taigā" at bounding box center [348, 228] width 365 height 8
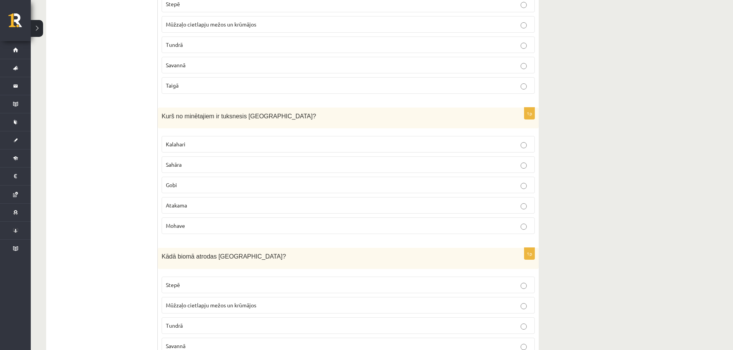
scroll to position [2281, 0]
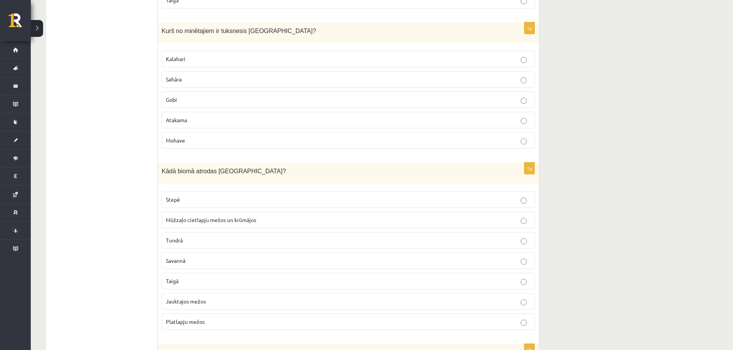
click at [362, 98] on label "Gobi" at bounding box center [348, 100] width 373 height 17
click at [214, 298] on p "Jauktajos mežos" at bounding box center [348, 302] width 365 height 8
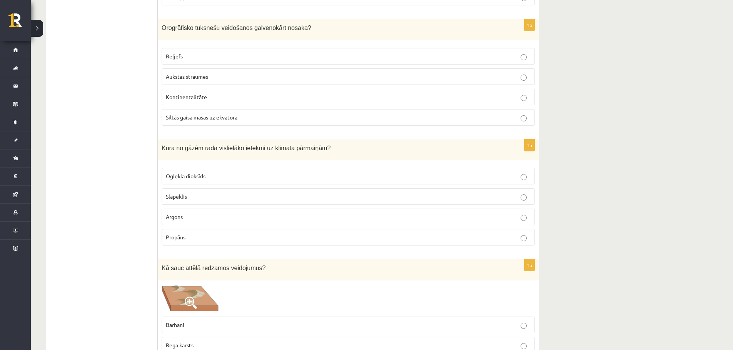
scroll to position [2612, 0]
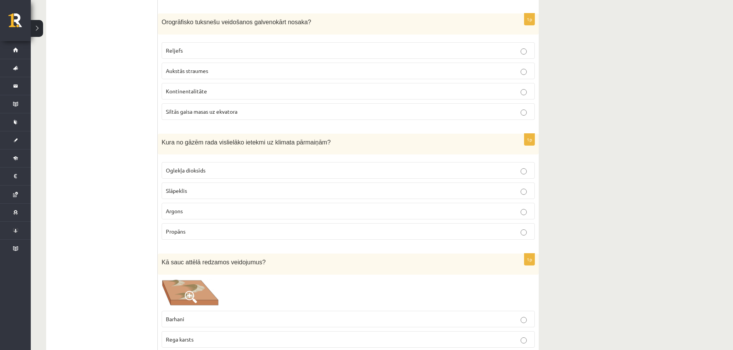
click at [304, 108] on p "Siltās gaisa masas uz ekvatora" at bounding box center [348, 112] width 365 height 8
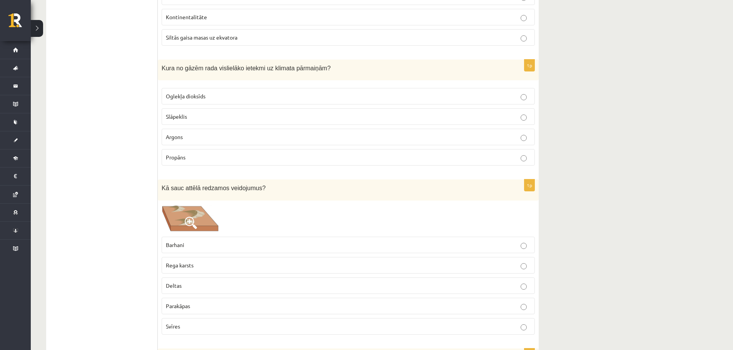
scroll to position [2698, 0]
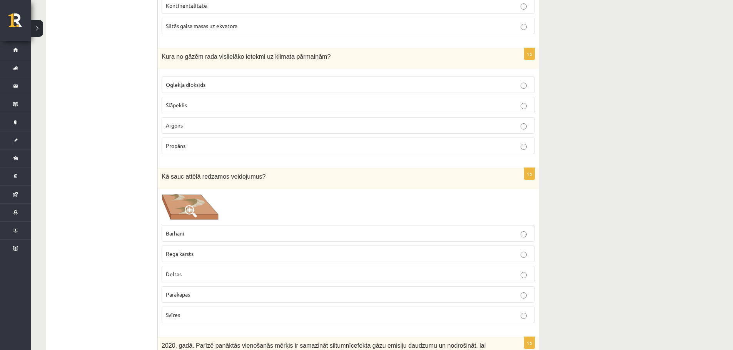
click at [270, 62] on div "1p Kura no gāzēm rada vislielāko ietekmi uz klimata pārmaiņām? Oglekļa dioksīds…" at bounding box center [348, 104] width 381 height 113
click at [259, 87] on fieldset "Oglekļa dioksīds Slāpeklis Argons Propāns" at bounding box center [348, 115] width 373 height 84
click at [265, 122] on p "Argons" at bounding box center [348, 126] width 365 height 8
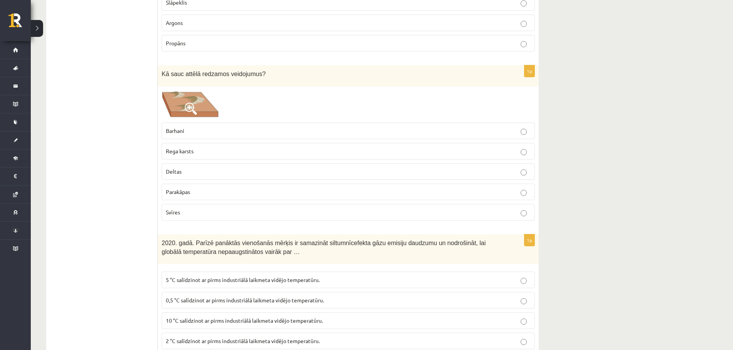
scroll to position [2812, 0]
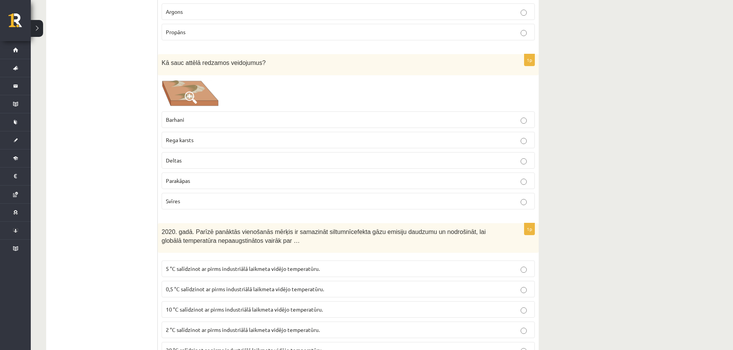
click at [238, 157] on p "Deltas" at bounding box center [348, 161] width 365 height 8
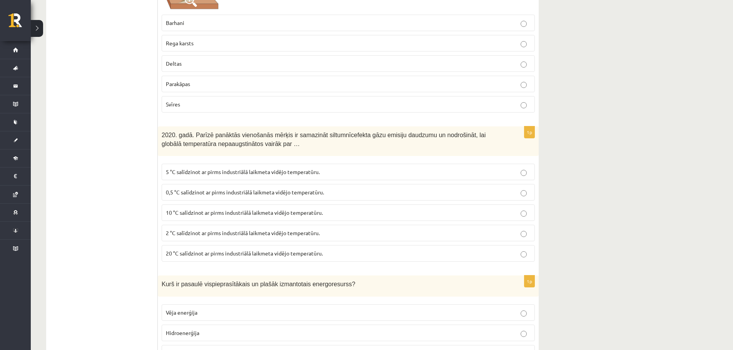
scroll to position [2914, 0]
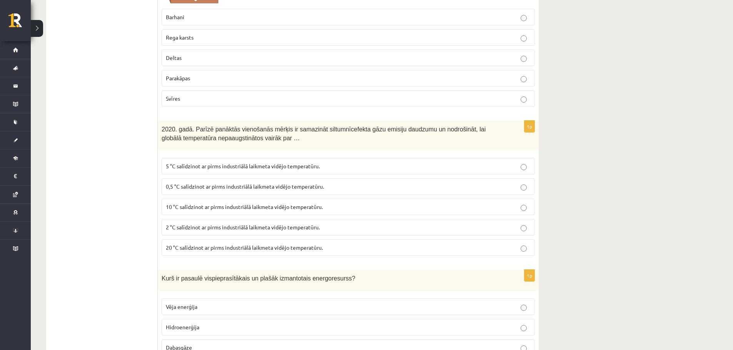
click at [324, 203] on p "10 °C salīdzinot ar pirms industriālā laikmeta vidējo temperatūru." at bounding box center [348, 207] width 365 height 8
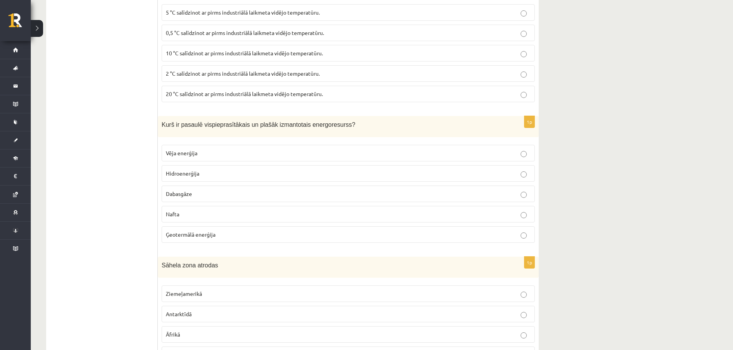
scroll to position [3080, 0]
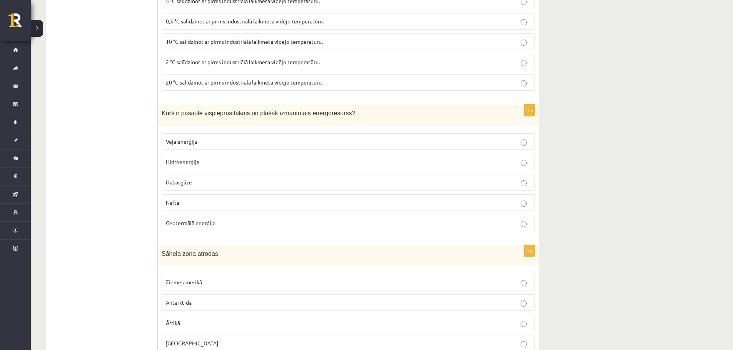
click at [267, 138] on p "Vēja enerģija" at bounding box center [348, 142] width 365 height 8
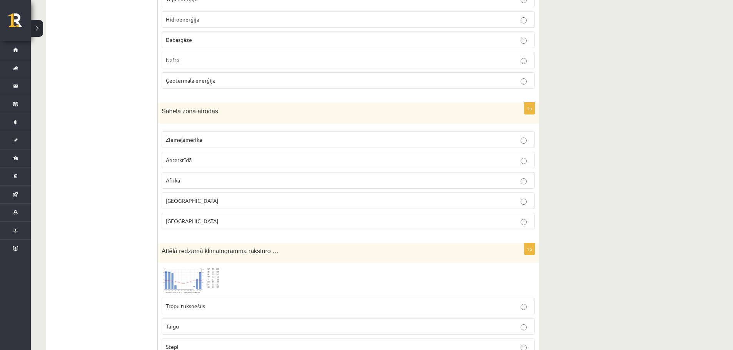
scroll to position [3228, 0]
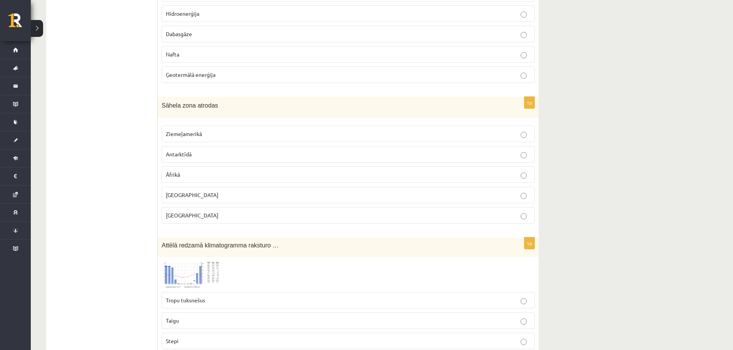
click at [219, 171] on p "Āfrikā" at bounding box center [348, 175] width 365 height 8
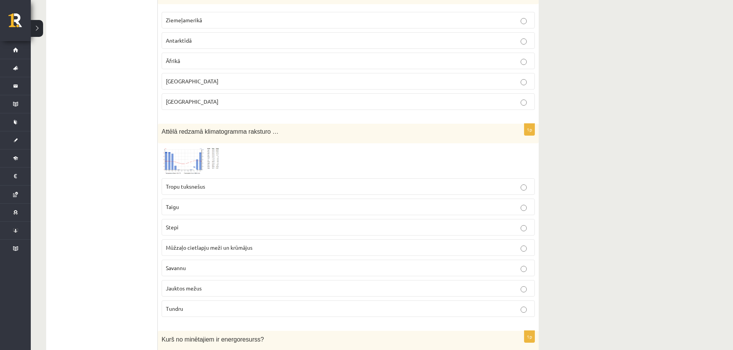
scroll to position [3376, 0]
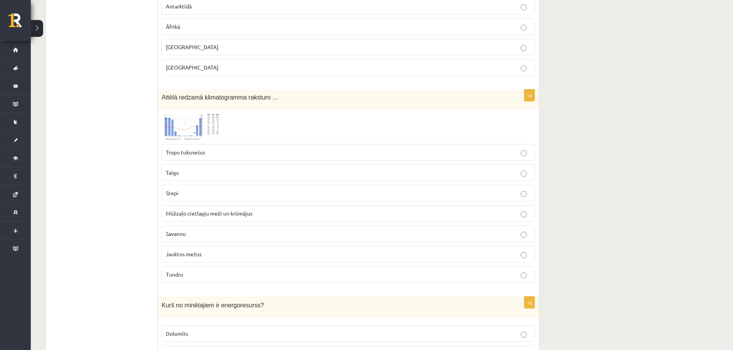
click at [198, 113] on img at bounding box center [191, 127] width 58 height 28
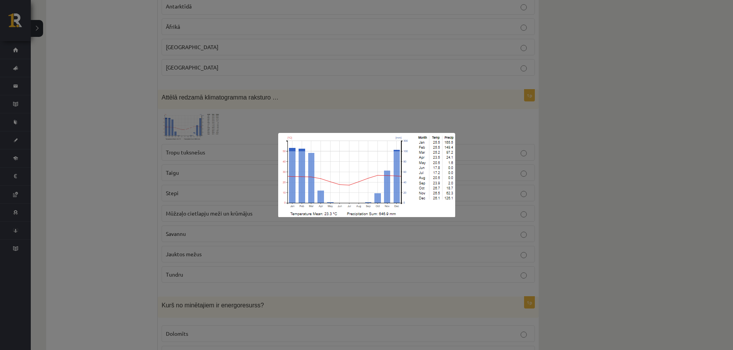
click at [255, 168] on div at bounding box center [366, 175] width 733 height 350
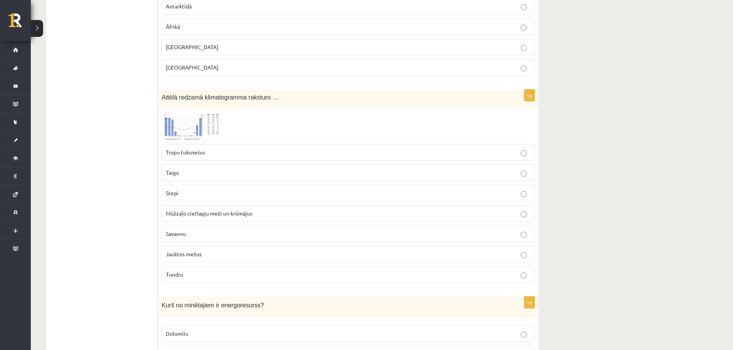
click at [247, 250] on p "Jauktos mežus" at bounding box center [348, 254] width 365 height 8
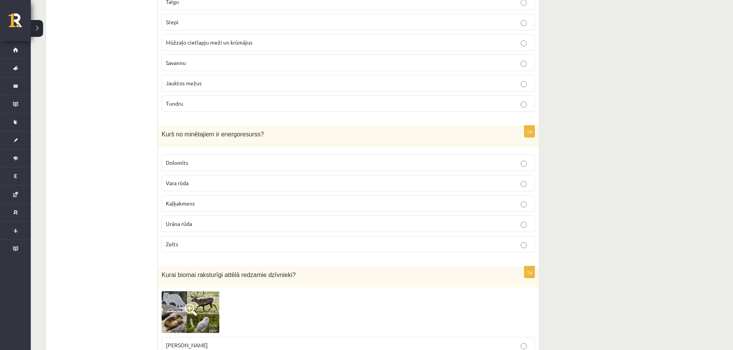
scroll to position [3553, 0]
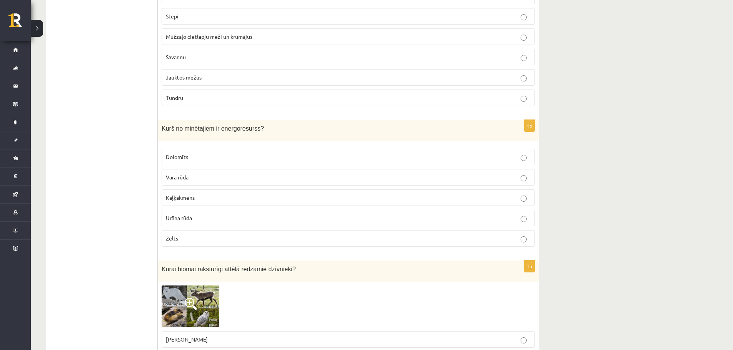
drag, startPoint x: 208, startPoint y: 235, endPoint x: 210, endPoint y: 230, distance: 5.0
click at [209, 235] on p "Zelts" at bounding box center [348, 239] width 365 height 8
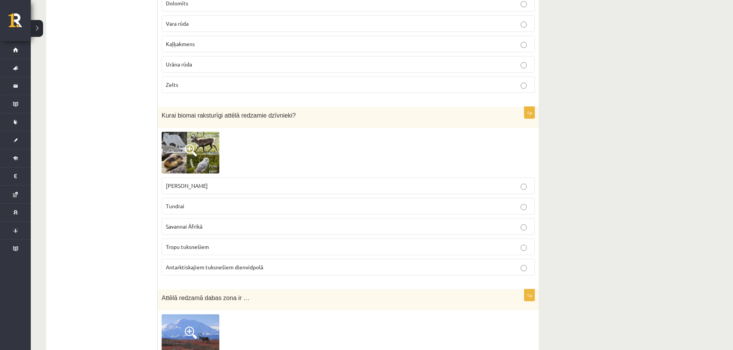
scroll to position [3730, 0]
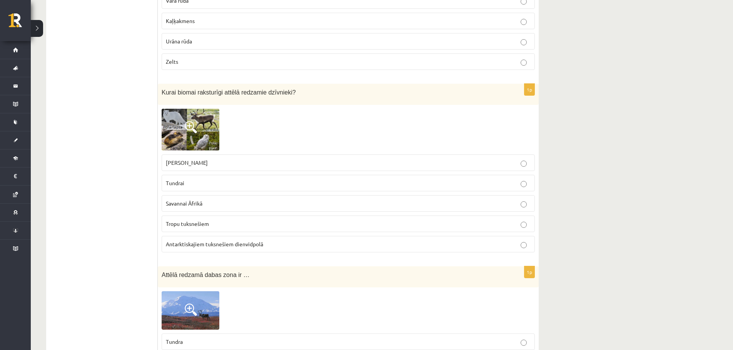
click at [208, 159] on span "Stepei Ziemeļamerikā" at bounding box center [187, 162] width 42 height 7
click at [212, 179] on p "Tundrai" at bounding box center [348, 183] width 365 height 8
click at [210, 200] on p "Savannai Āfrikā" at bounding box center [348, 204] width 365 height 8
click at [220, 220] on p "Tropu tuksnešiem" at bounding box center [348, 224] width 365 height 8
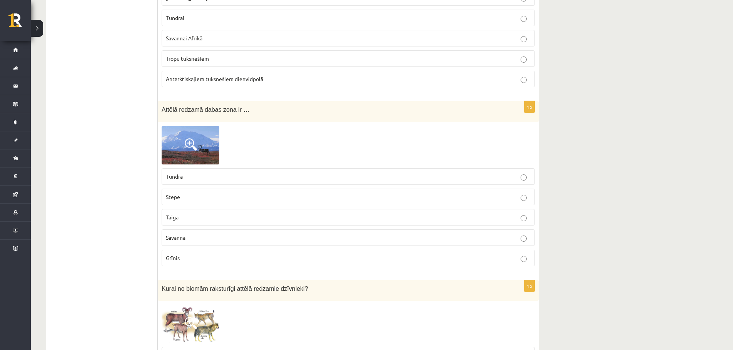
scroll to position [3901, 0]
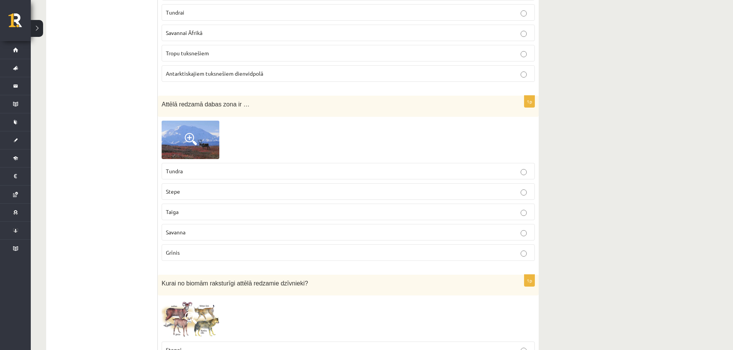
click at [204, 172] on label "Tundra" at bounding box center [348, 171] width 373 height 17
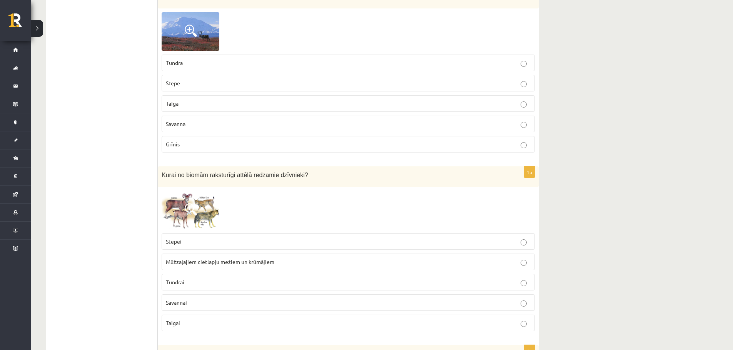
scroll to position [4044, 0]
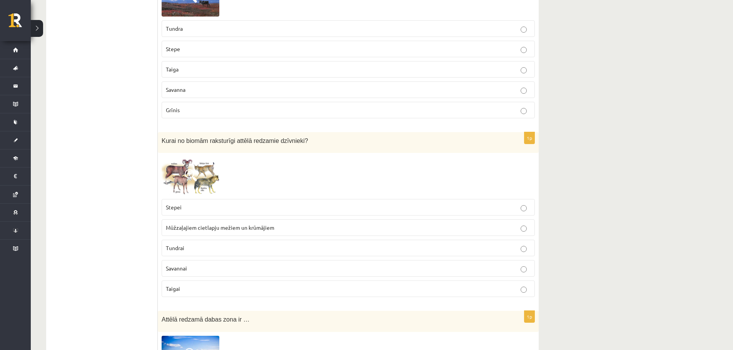
click at [233, 244] on p "Tundrai" at bounding box center [348, 248] width 365 height 8
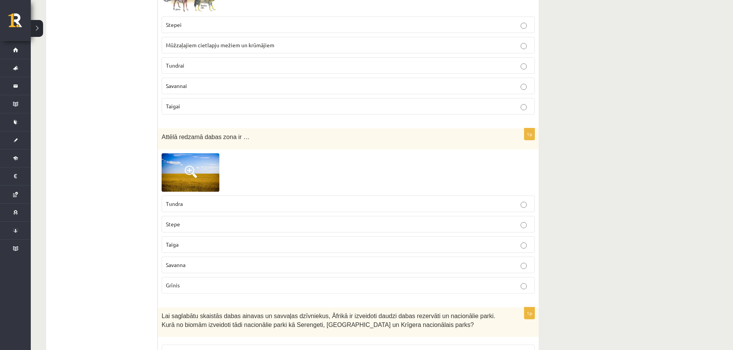
scroll to position [4243, 0]
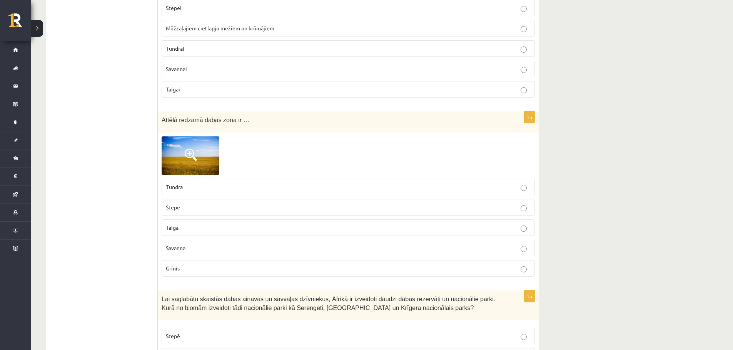
click at [202, 265] on p "Grīnis" at bounding box center [348, 269] width 365 height 8
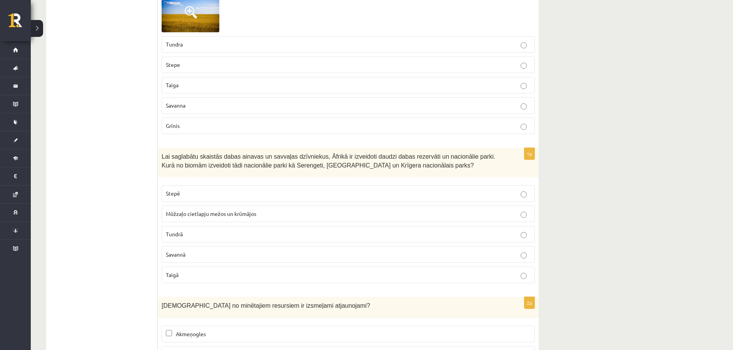
scroll to position [4403, 0]
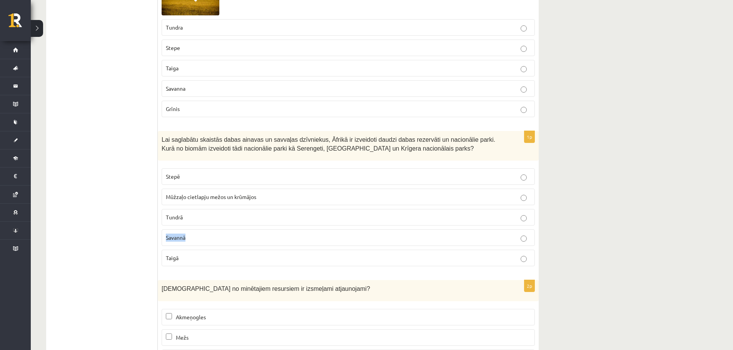
click at [237, 222] on fieldset "Stepē Mūžzaļo cietlapju mežos un krūmājos Tundrā Savannā Taigā" at bounding box center [348, 217] width 373 height 104
click at [495, 234] on p "Savannā" at bounding box center [348, 238] width 365 height 8
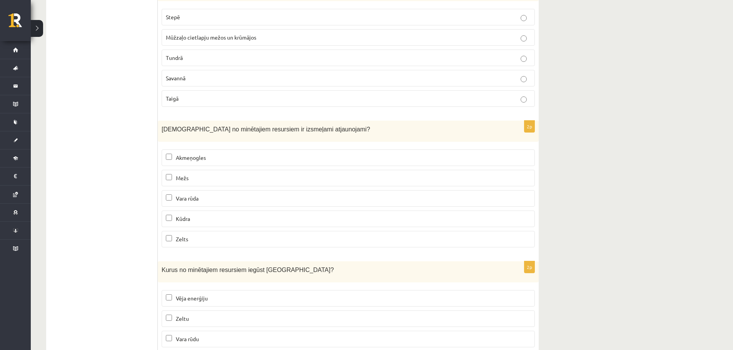
click at [218, 197] on label "Vara rūda" at bounding box center [348, 198] width 373 height 17
click at [222, 174] on p "Mežs" at bounding box center [348, 178] width 365 height 8
click at [247, 150] on label "Akmeņogles" at bounding box center [348, 158] width 373 height 17
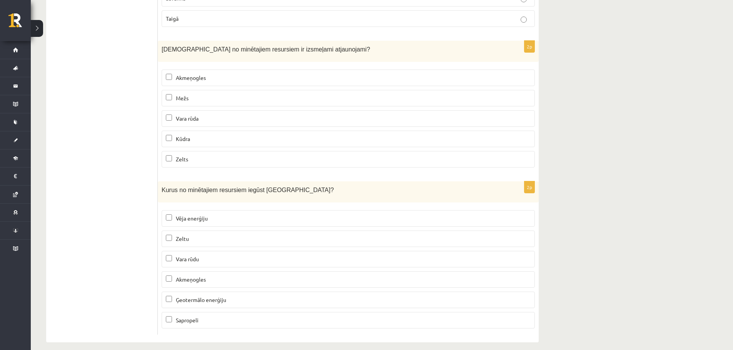
click at [182, 215] on span "Vēja enerģiju" at bounding box center [192, 218] width 32 height 7
click at [215, 276] on p "Akmeņogles" at bounding box center [348, 280] width 365 height 8
click at [215, 257] on label "Vara rūdu" at bounding box center [348, 259] width 373 height 17
click at [358, 292] on label "Ģeotermālo enerģiju" at bounding box center [348, 300] width 373 height 17
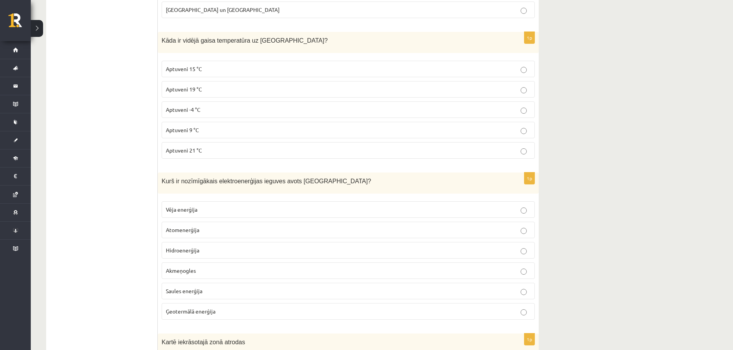
scroll to position [0, 0]
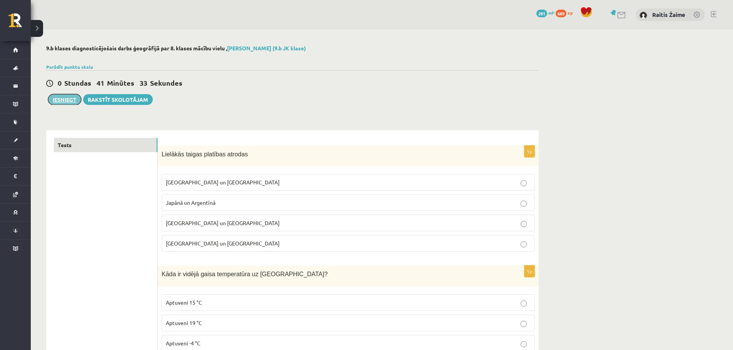
click at [65, 97] on button "Iesniegt" at bounding box center [64, 99] width 33 height 11
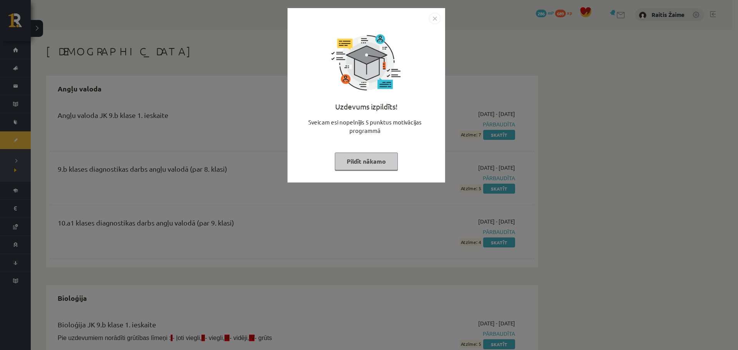
click at [435, 17] on img "Close" at bounding box center [435, 19] width 12 height 12
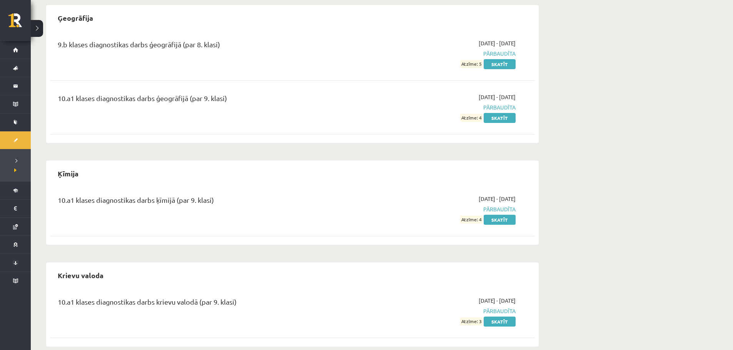
scroll to position [825, 0]
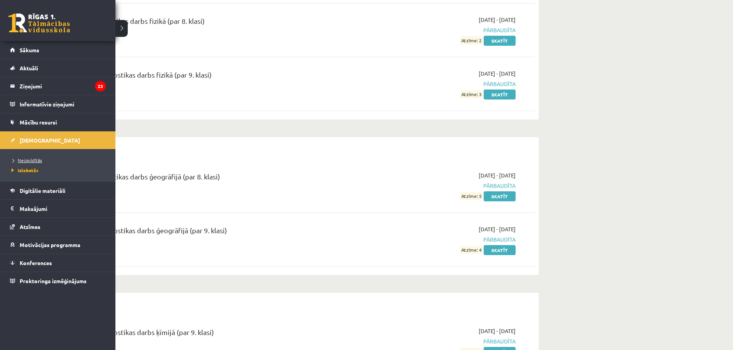
click at [29, 161] on span "Neizpildītās" at bounding box center [26, 160] width 32 height 6
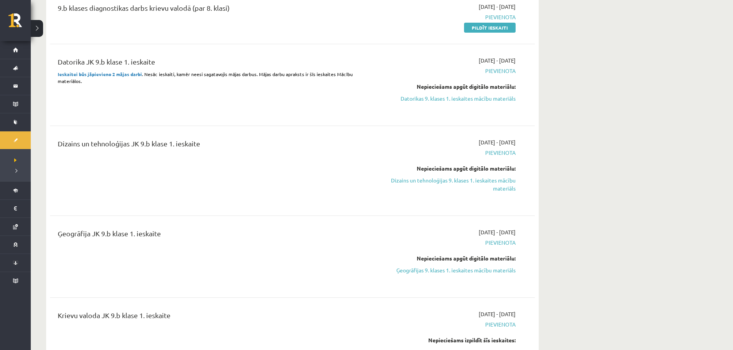
scroll to position [202, 0]
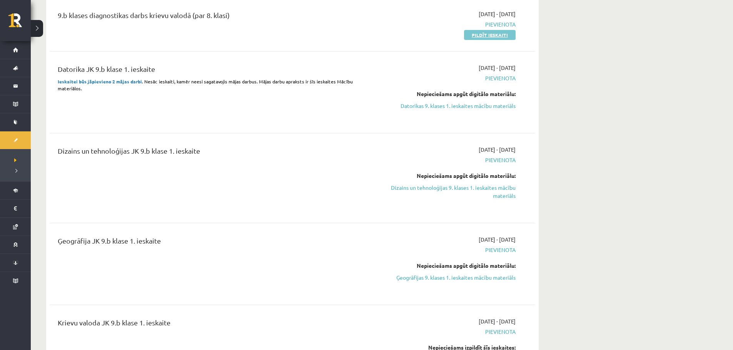
click at [476, 34] on link "Pildīt ieskaiti" at bounding box center [490, 35] width 52 height 10
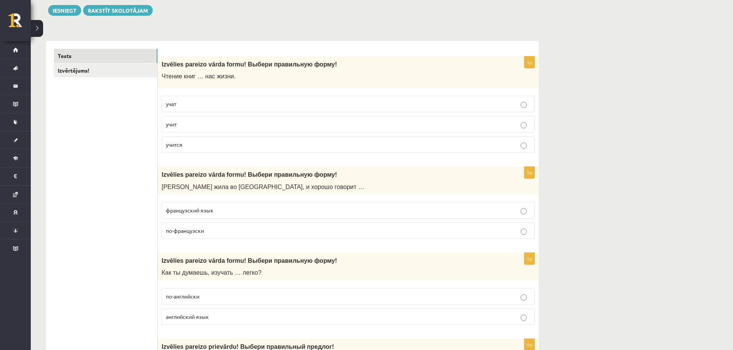
scroll to position [104, 0]
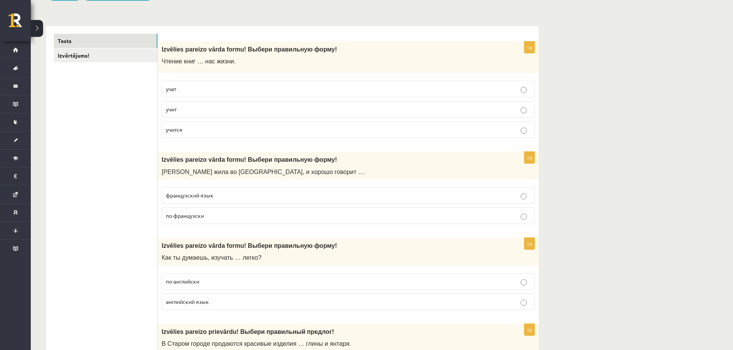
click at [193, 111] on p "учит" at bounding box center [348, 109] width 365 height 8
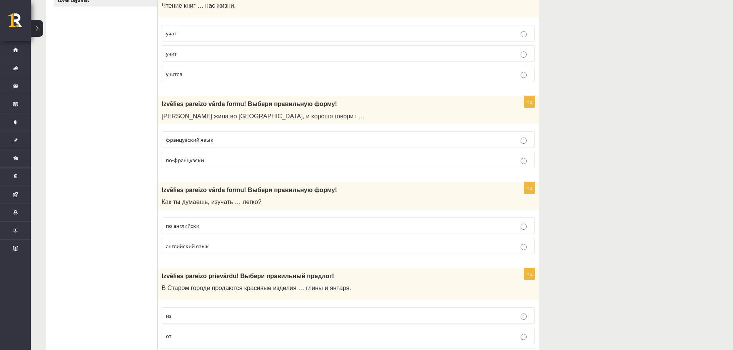
scroll to position [171, 0]
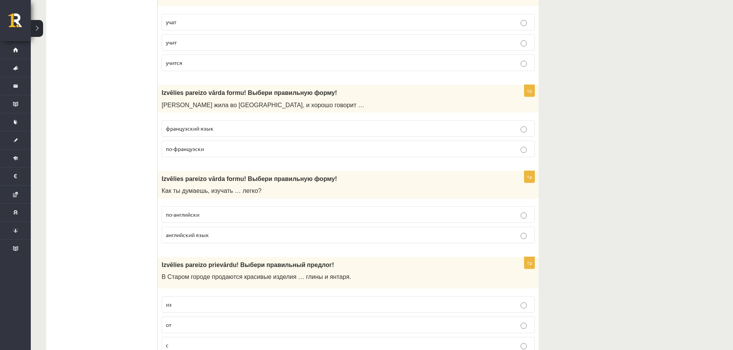
click at [347, 137] on label "французский язык" at bounding box center [348, 128] width 373 height 17
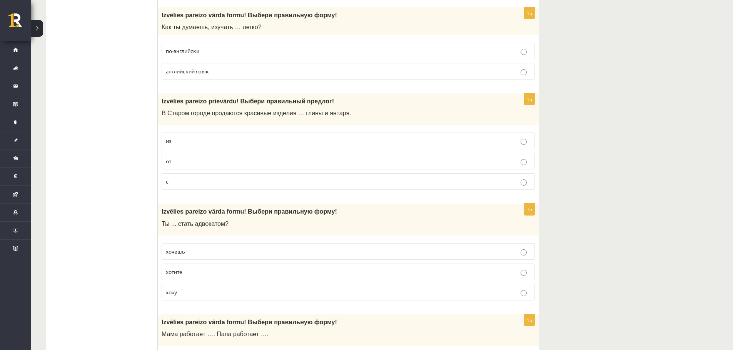
scroll to position [309, 0]
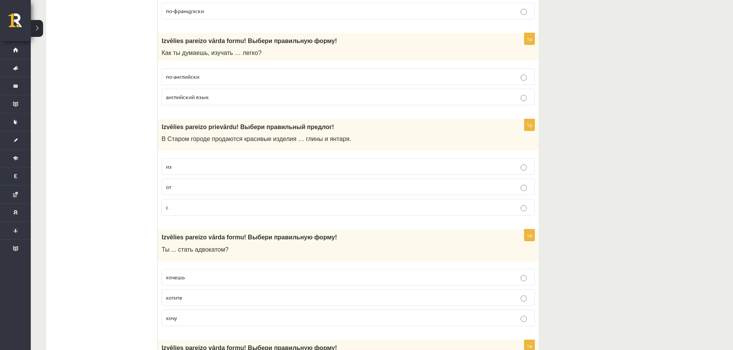
click at [222, 78] on p "по-английски" at bounding box center [348, 77] width 365 height 8
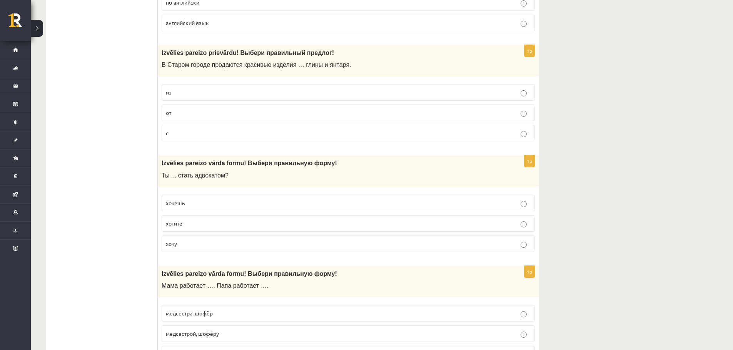
scroll to position [387, 0]
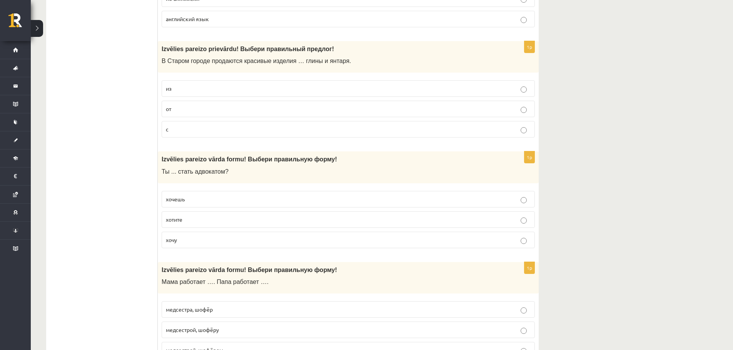
click at [230, 89] on p "из" at bounding box center [348, 89] width 365 height 8
click at [472, 103] on label "от" at bounding box center [348, 109] width 373 height 17
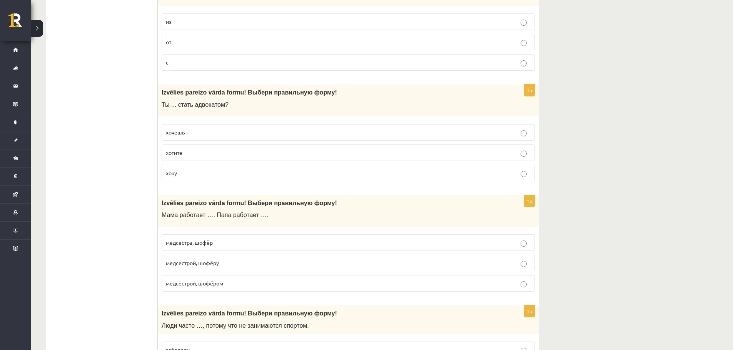
scroll to position [477, 0]
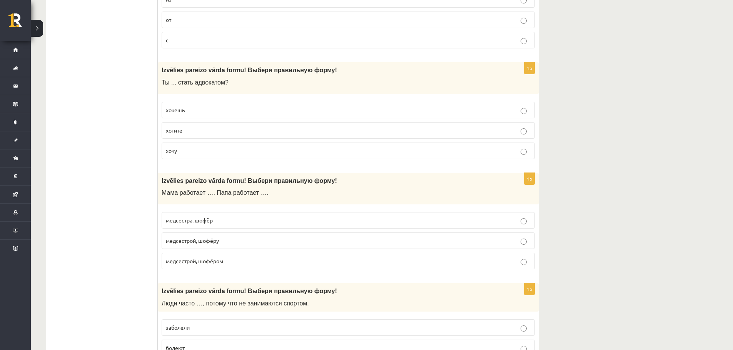
click at [218, 111] on p "хочешь" at bounding box center [348, 110] width 365 height 8
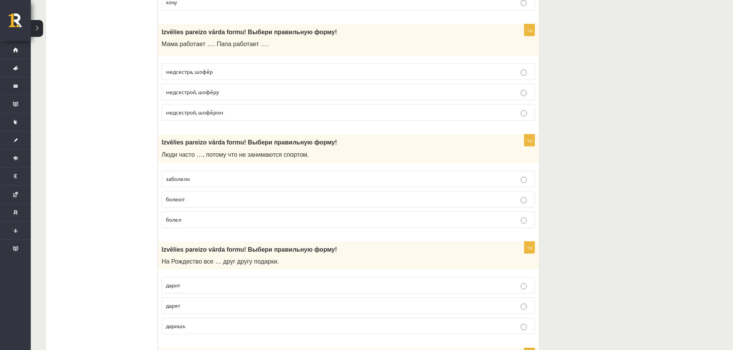
scroll to position [637, 0]
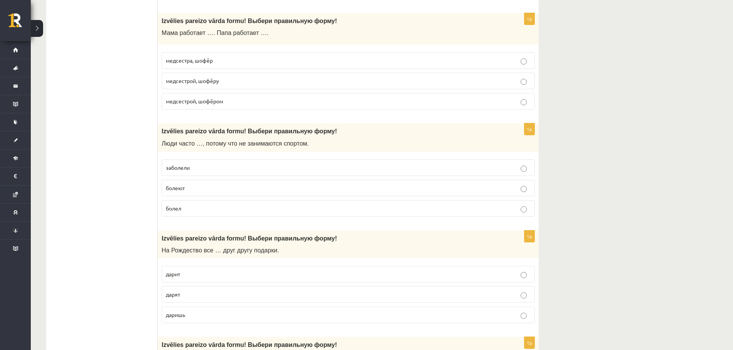
click at [209, 105] on span "медсестрой, шофёром" at bounding box center [194, 101] width 57 height 7
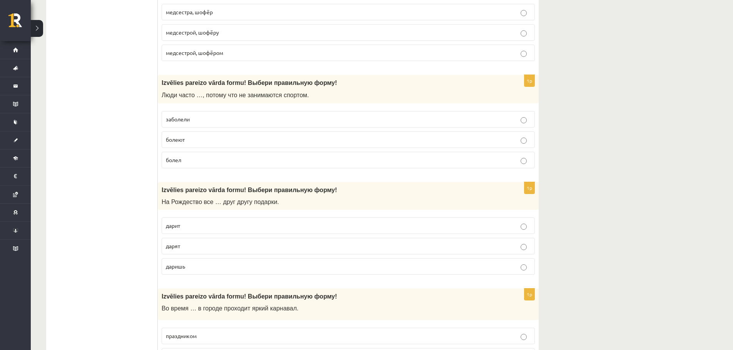
scroll to position [689, 0]
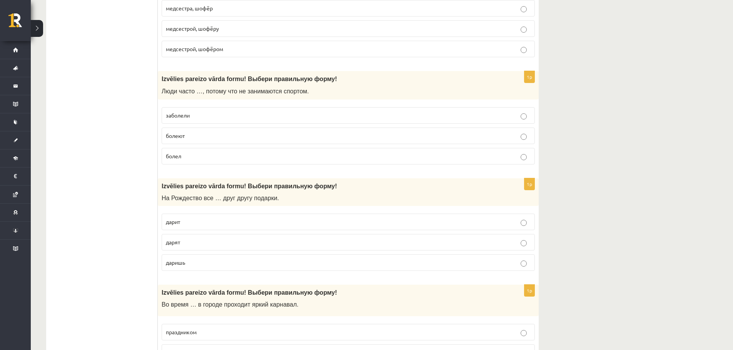
click at [204, 138] on p "болеют" at bounding box center [348, 136] width 365 height 8
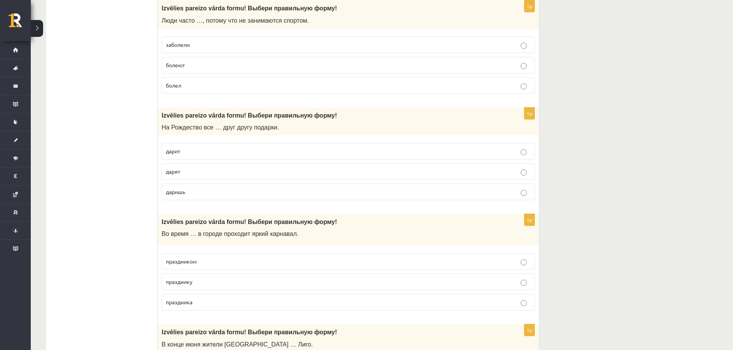
scroll to position [782, 0]
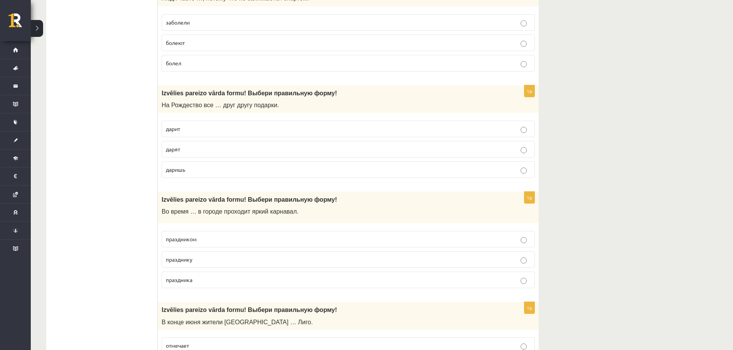
click at [203, 151] on p "дарят" at bounding box center [348, 149] width 365 height 8
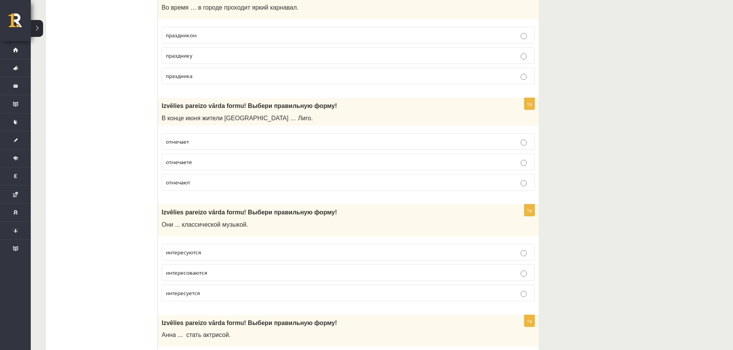
scroll to position [949, 0]
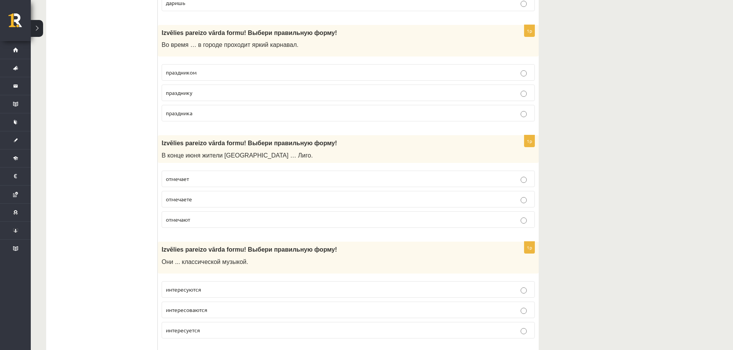
click at [218, 72] on p "праздником" at bounding box center [348, 72] width 365 height 8
click at [219, 184] on label "отмечает" at bounding box center [348, 179] width 373 height 17
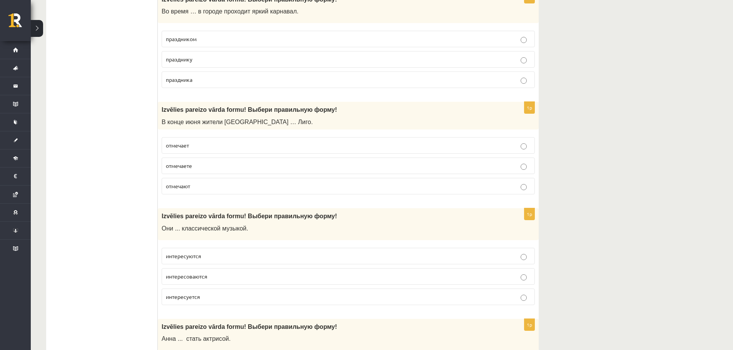
scroll to position [994, 0]
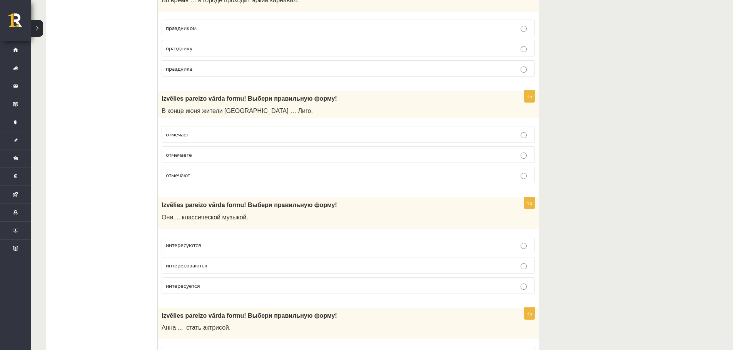
click at [293, 186] on fieldset "отмечает отмечаете отмечают" at bounding box center [348, 153] width 373 height 63
click at [298, 179] on p "отмечают" at bounding box center [348, 175] width 365 height 8
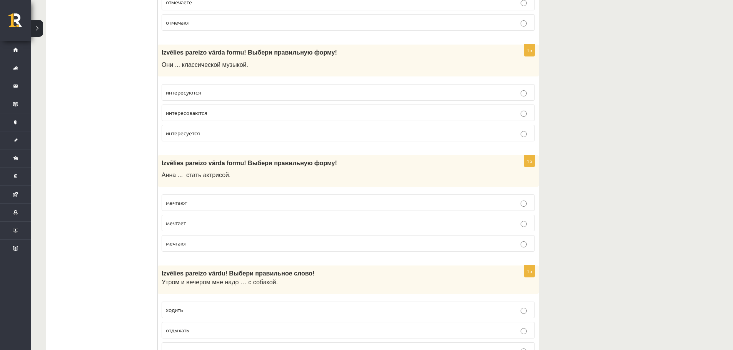
scroll to position [1161, 0]
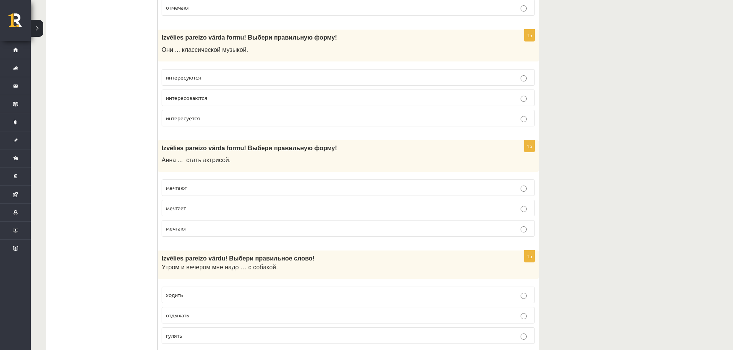
click at [329, 83] on label "интересуются" at bounding box center [348, 77] width 373 height 17
click at [257, 121] on p "интересуется" at bounding box center [348, 118] width 365 height 8
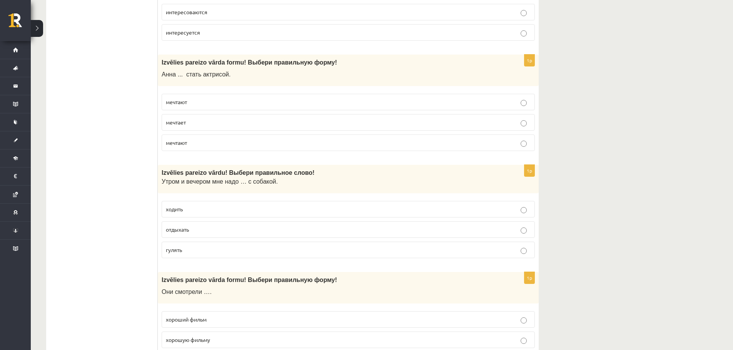
scroll to position [1262, 0]
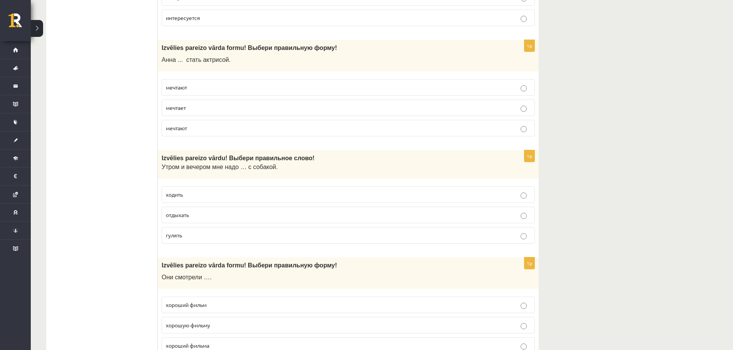
click at [230, 111] on p "мечтает" at bounding box center [348, 108] width 365 height 8
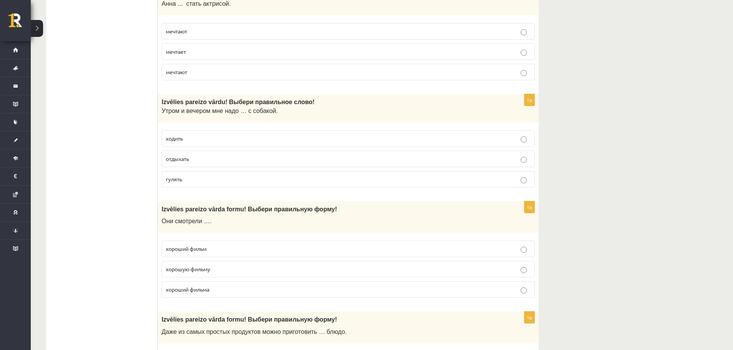
scroll to position [1332, 0]
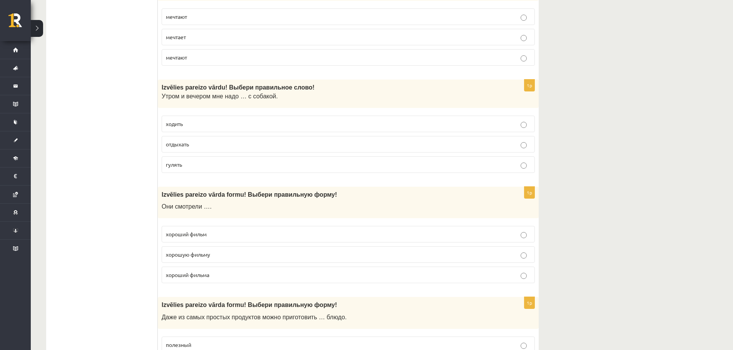
click at [247, 167] on p "гулять" at bounding box center [348, 165] width 365 height 8
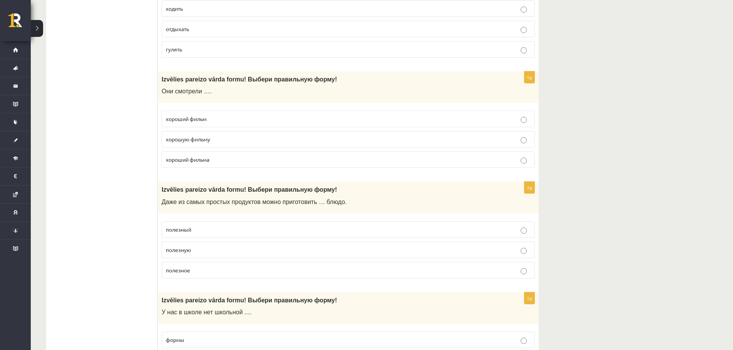
scroll to position [1452, 0]
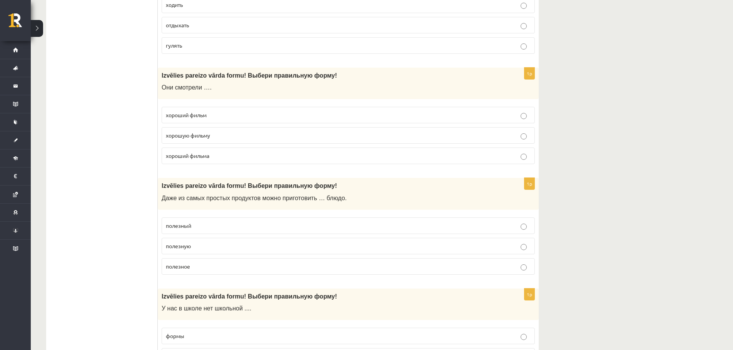
click at [242, 138] on p "хорошую фильму" at bounding box center [348, 136] width 365 height 8
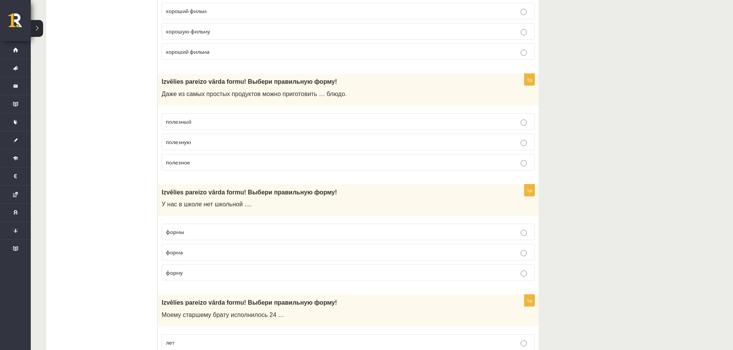
scroll to position [1564, 0]
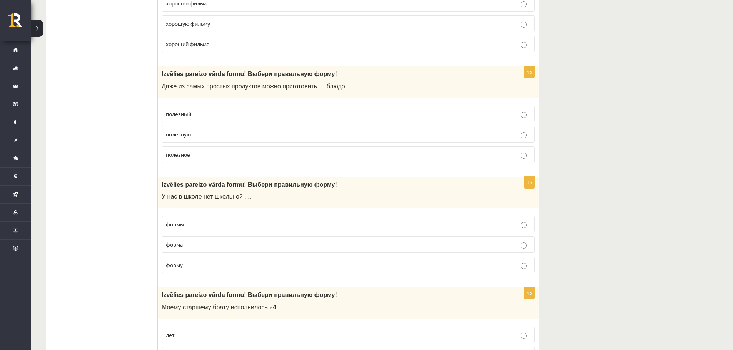
click at [375, 154] on p "полезное" at bounding box center [348, 155] width 365 height 8
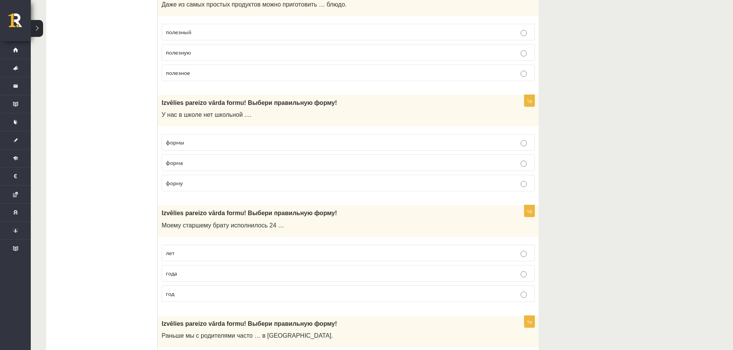
scroll to position [1660, 0]
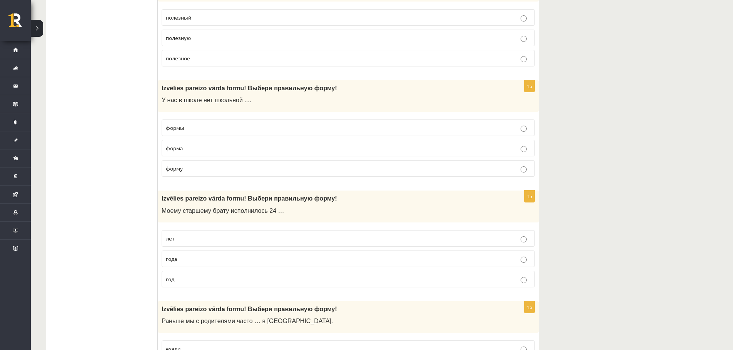
click at [261, 130] on p "формы" at bounding box center [348, 128] width 365 height 8
drag, startPoint x: 208, startPoint y: 168, endPoint x: 227, endPoint y: 168, distance: 19.6
click at [208, 168] on p "форму" at bounding box center [348, 169] width 365 height 8
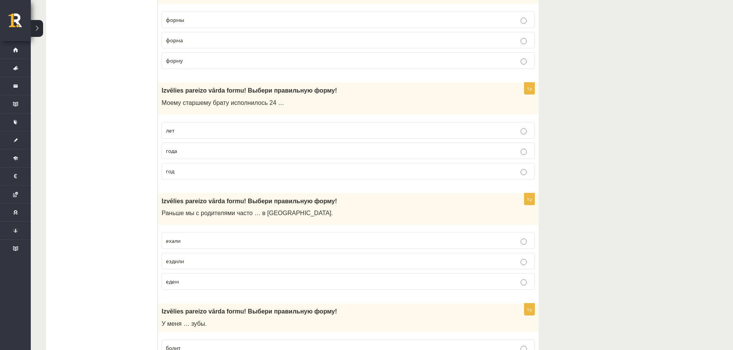
scroll to position [1772, 0]
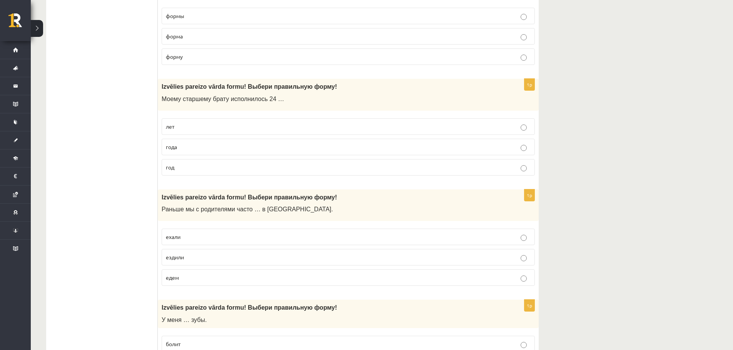
click at [209, 144] on p "года" at bounding box center [348, 147] width 365 height 8
click at [203, 125] on p "лет" at bounding box center [348, 127] width 365 height 8
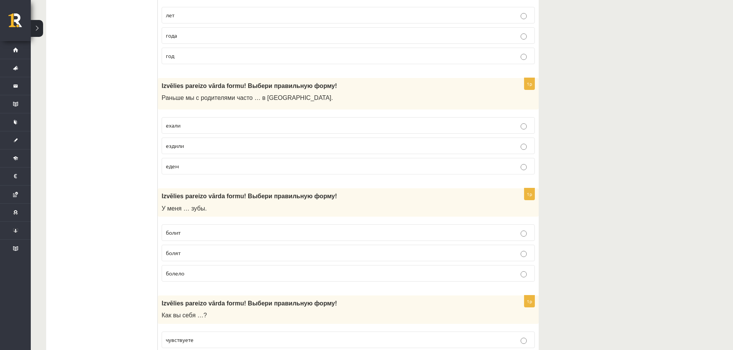
scroll to position [1887, 0]
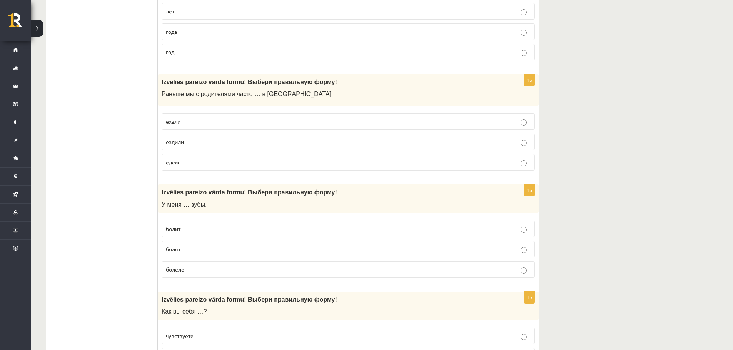
click at [202, 166] on p "едем" at bounding box center [348, 162] width 365 height 8
click at [239, 145] on p "ездили" at bounding box center [348, 142] width 365 height 8
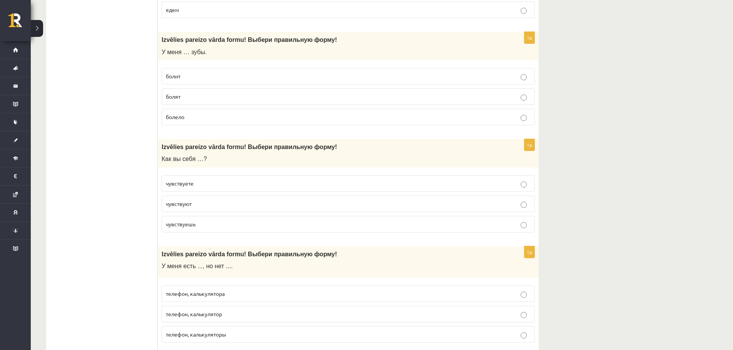
scroll to position [2047, 0]
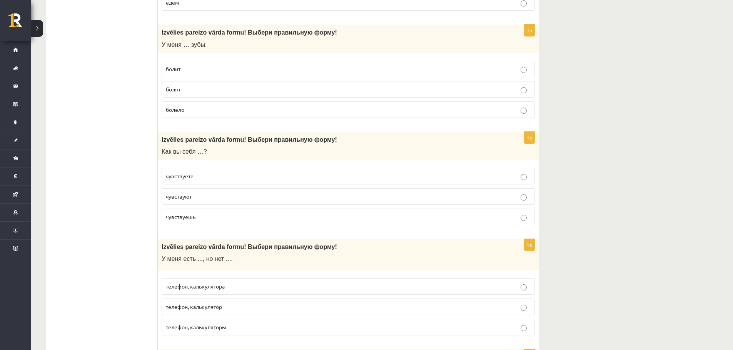
click at [210, 89] on p "болят" at bounding box center [348, 89] width 365 height 8
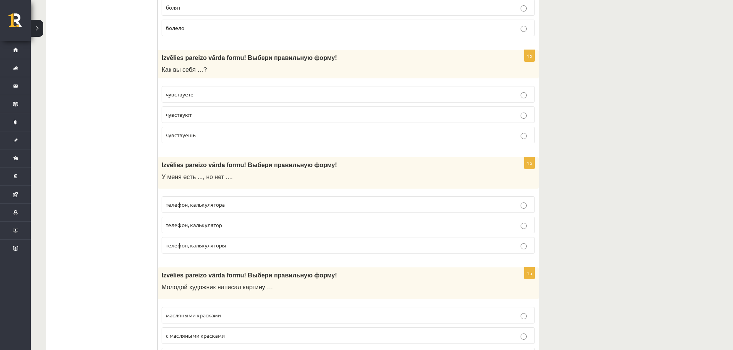
scroll to position [2144, 0]
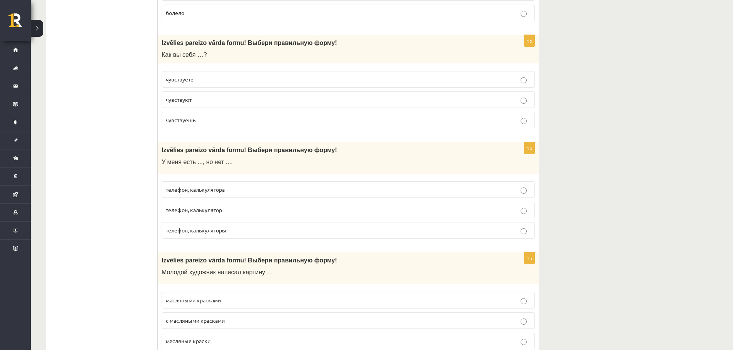
click at [524, 97] on p "чувствуют" at bounding box center [348, 100] width 365 height 8
click at [517, 229] on p "телефон, калькуляторы" at bounding box center [348, 231] width 365 height 8
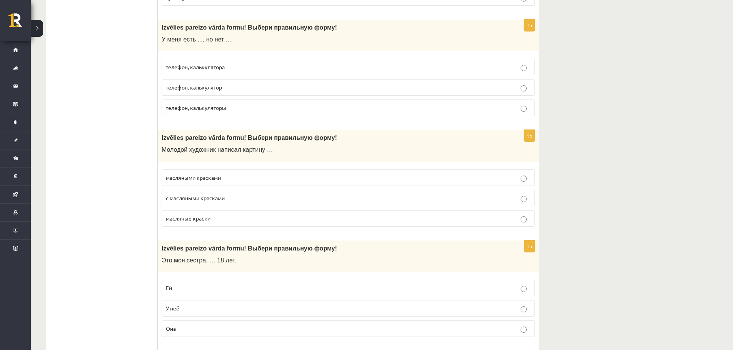
scroll to position [2342, 0]
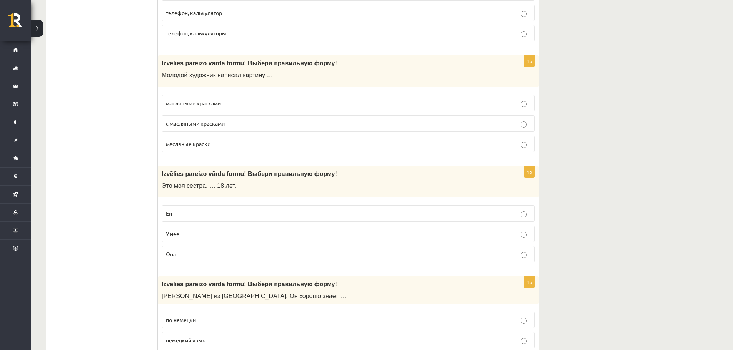
click at [515, 128] on label "с масляными красками" at bounding box center [348, 123] width 373 height 17
click at [514, 255] on p "Она" at bounding box center [348, 254] width 365 height 8
click at [357, 217] on p "Ей" at bounding box center [348, 214] width 365 height 8
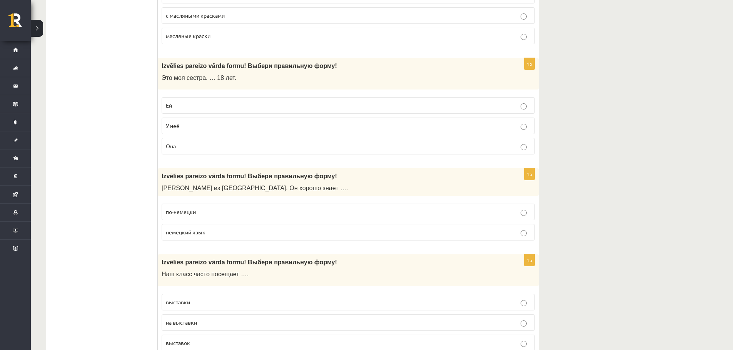
scroll to position [2464, 0]
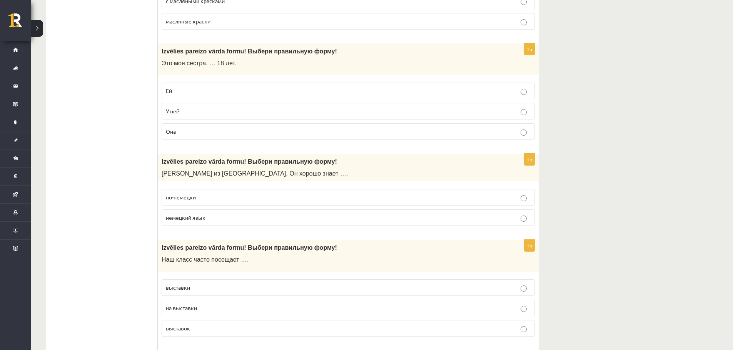
click at [184, 230] on div "1p Izvēlies pareizo vārda formu! Выбери правильную форму! Фридрих из Германии. …" at bounding box center [348, 193] width 381 height 78
click at [203, 218] on span "немецкий язык" at bounding box center [186, 217] width 40 height 7
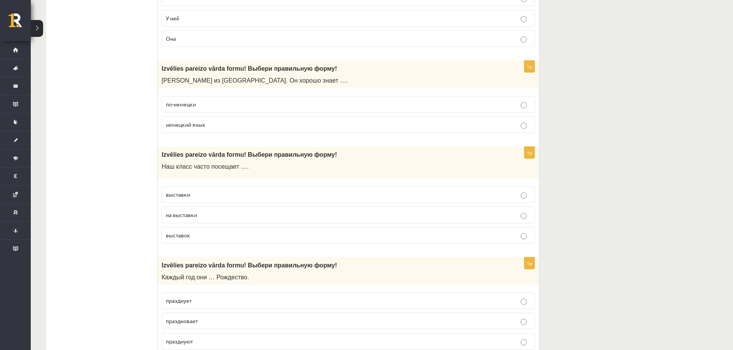
scroll to position [2572, 0]
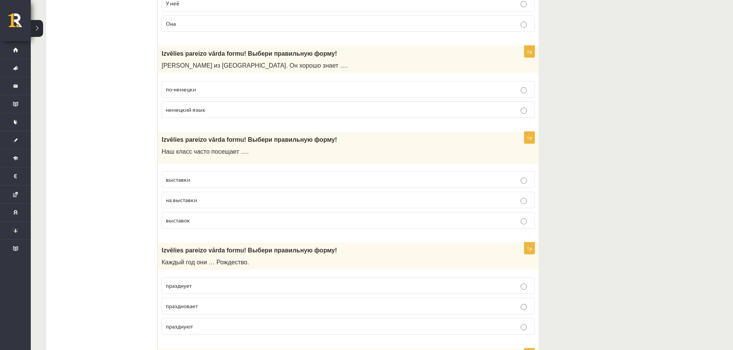
click at [215, 226] on label "выставок" at bounding box center [348, 220] width 373 height 17
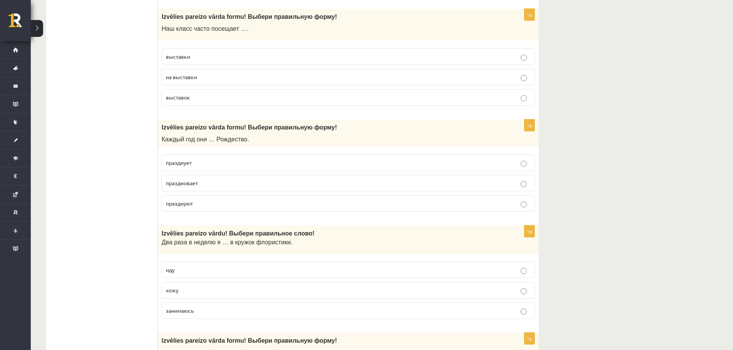
scroll to position [2692, 0]
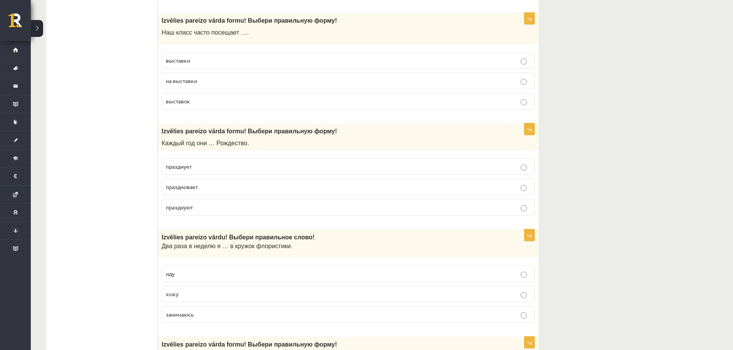
click at [532, 189] on label "праздновает" at bounding box center [348, 187] width 373 height 17
click at [510, 286] on fieldset "иду хожу занимаюсь" at bounding box center [348, 293] width 373 height 63
click at [211, 297] on p "хожу" at bounding box center [348, 294] width 365 height 8
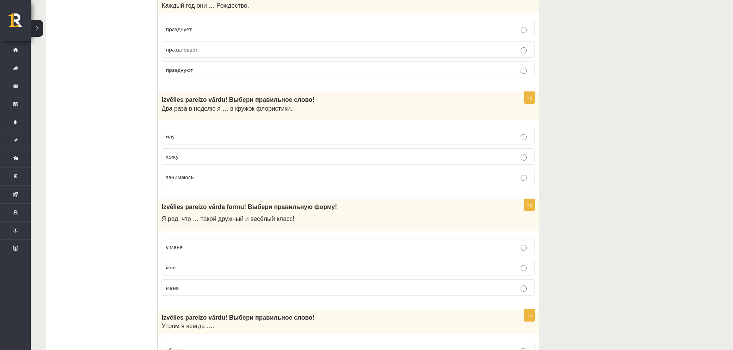
scroll to position [2841, 0]
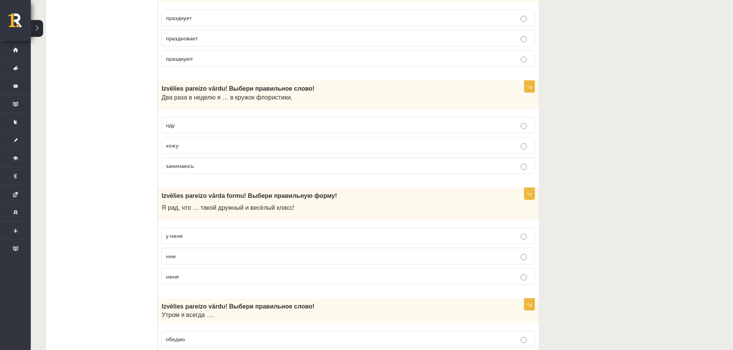
click at [196, 240] on label "у меня" at bounding box center [348, 236] width 373 height 17
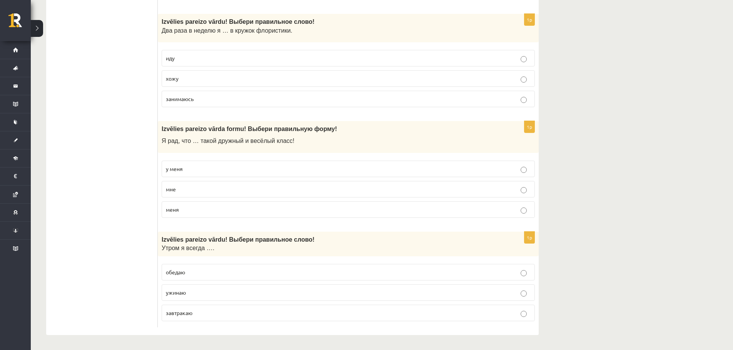
scroll to position [2908, 0]
click at [222, 270] on p "обедаю" at bounding box center [348, 272] width 365 height 8
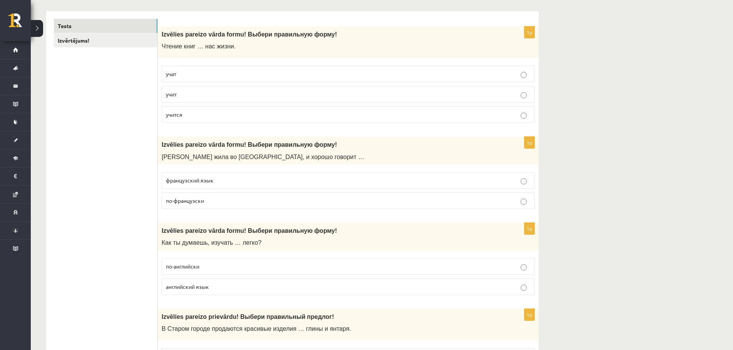
scroll to position [0, 0]
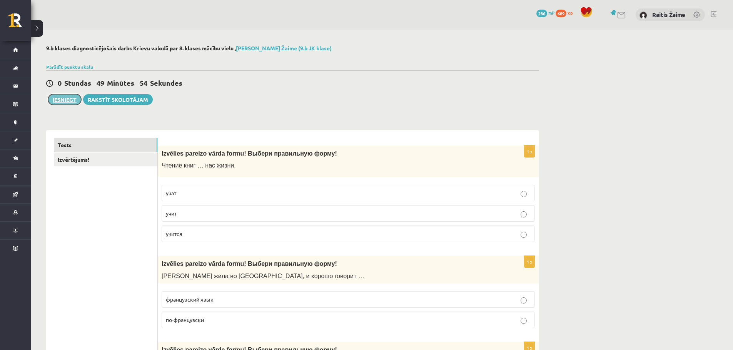
click at [66, 101] on button "Iesniegt" at bounding box center [64, 99] width 33 height 11
click at [74, 157] on link "Izvērtējums!" at bounding box center [105, 160] width 103 height 14
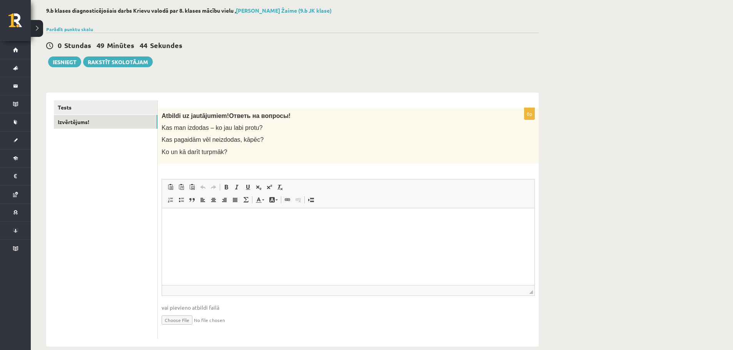
scroll to position [39, 0]
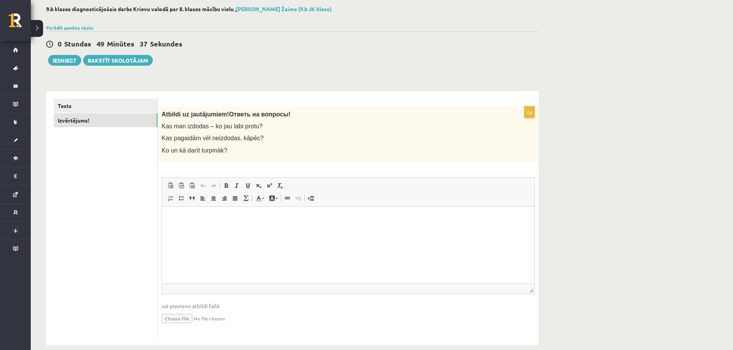
click at [184, 222] on html at bounding box center [348, 218] width 372 height 23
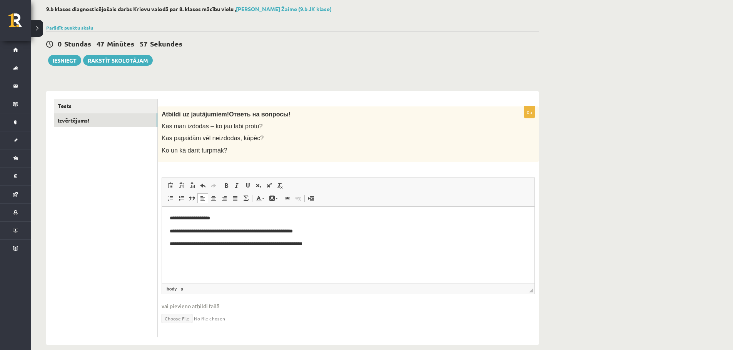
click at [313, 232] on p "**********" at bounding box center [348, 231] width 357 height 8
click at [221, 220] on p "**********" at bounding box center [348, 218] width 357 height 8
click at [105, 103] on link "Tests" at bounding box center [105, 106] width 103 height 14
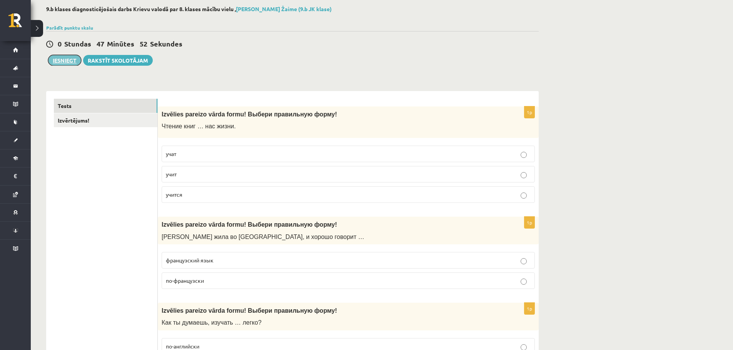
click at [58, 58] on button "Iesniegt" at bounding box center [64, 60] width 33 height 11
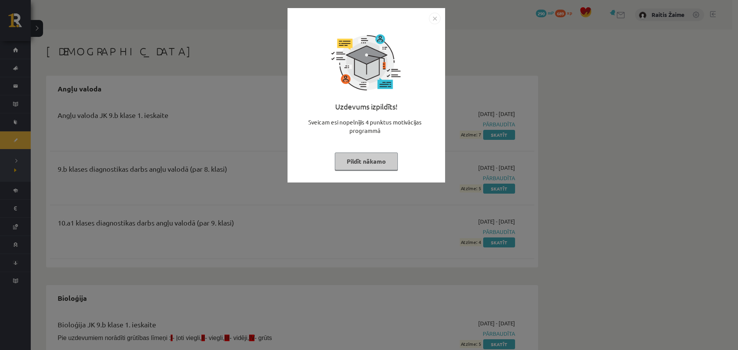
click at [436, 16] on img "Close" at bounding box center [435, 19] width 12 height 12
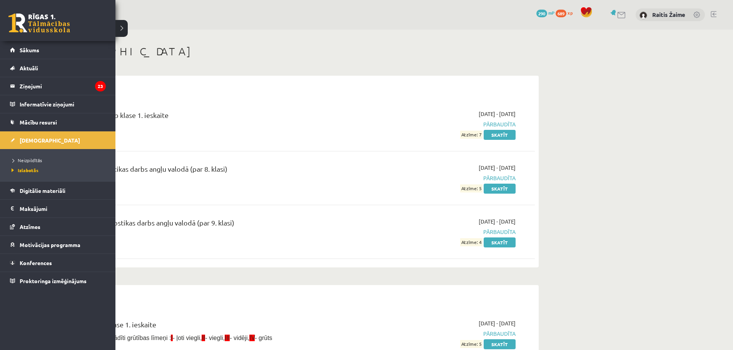
click at [28, 155] on ul "Neizpildītās [GEOGRAPHIC_DATA]" at bounding box center [57, 165] width 115 height 32
click at [28, 158] on span "Neizpildītās" at bounding box center [26, 160] width 32 height 6
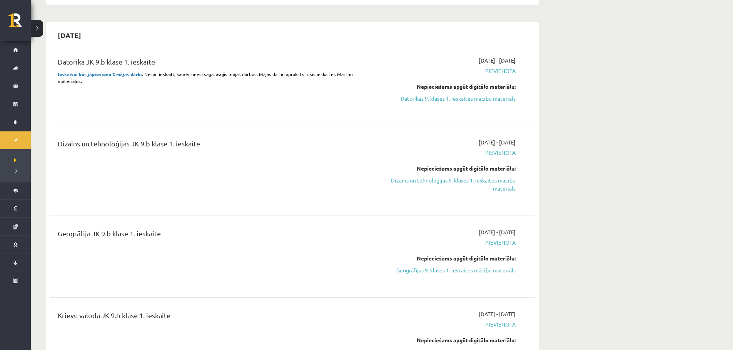
scroll to position [163, 0]
